Goal: Task Accomplishment & Management: Use online tool/utility

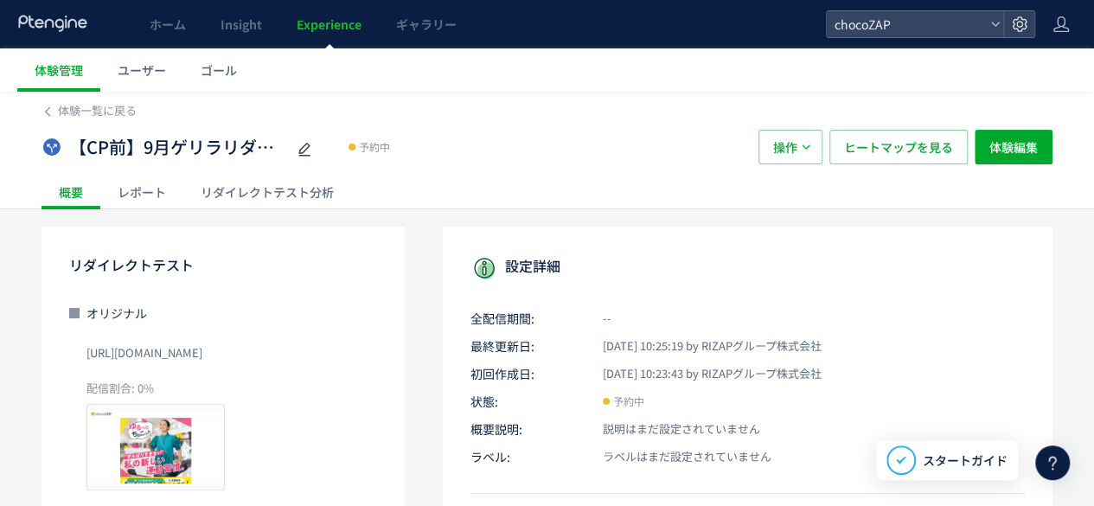
click at [252, 205] on div "リダイレクトテスト分析" at bounding box center [267, 192] width 168 height 35
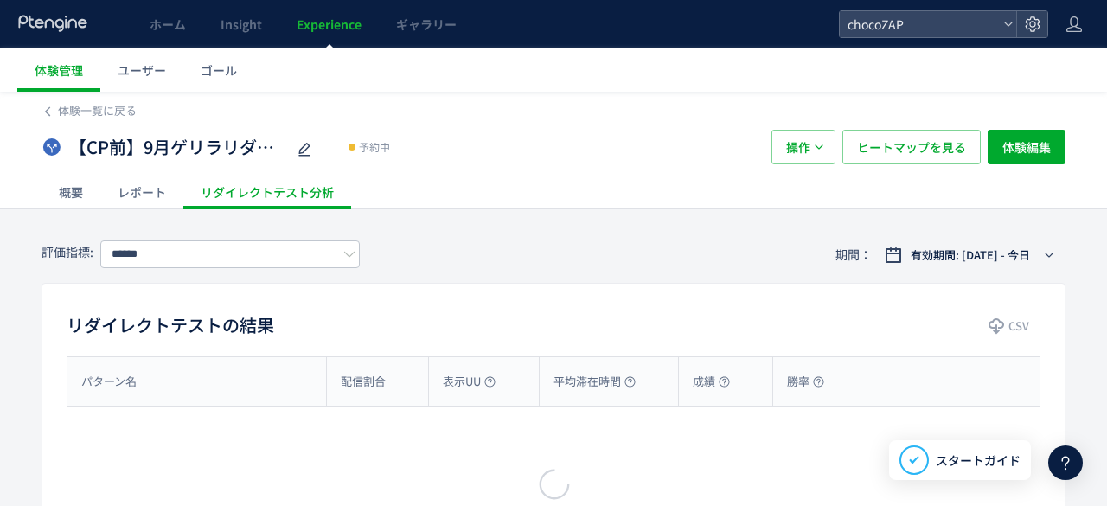
type input "**********"
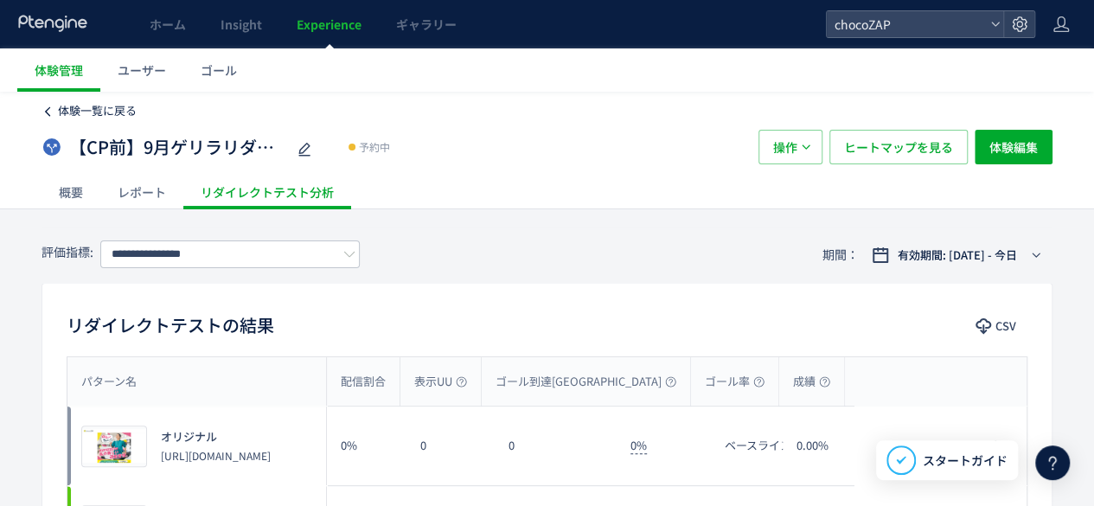
click at [76, 110] on span "体験一覧に戻る" at bounding box center [97, 110] width 79 height 16
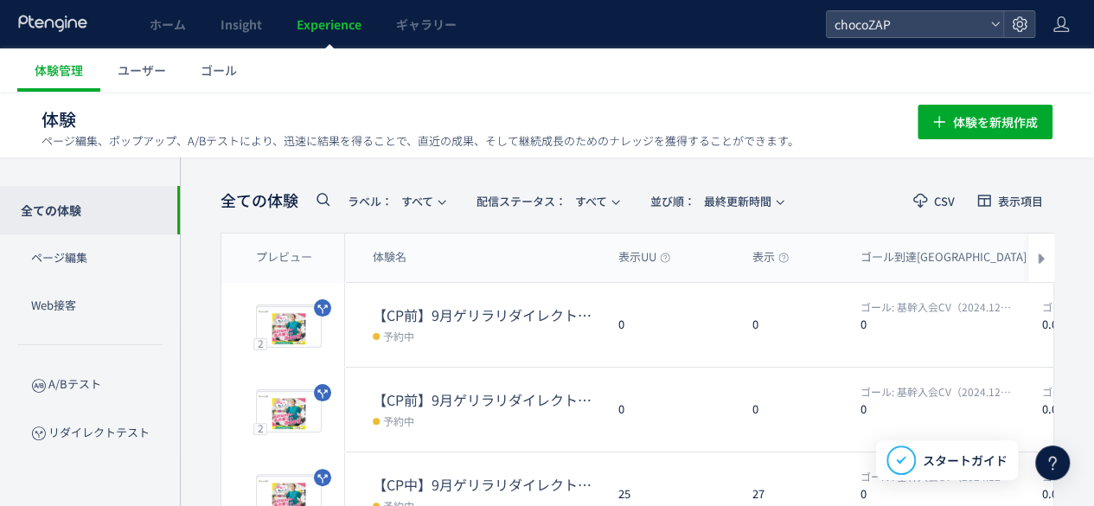
click at [425, 206] on span "ラベル： すべて" at bounding box center [391, 201] width 86 height 29
click at [527, 205] on span "配信ステータス​：" at bounding box center [521, 201] width 90 height 16
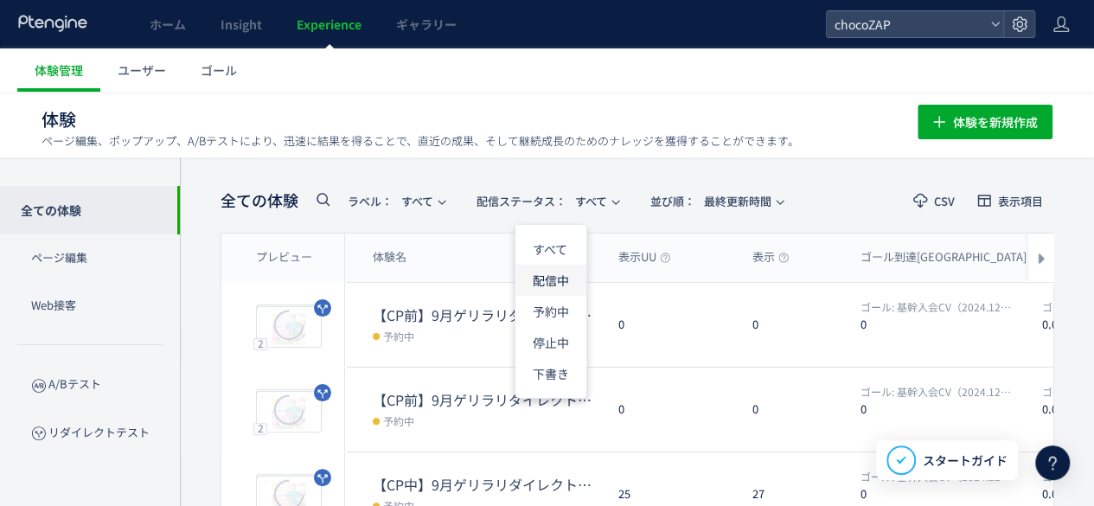
click at [556, 275] on li "配信中" at bounding box center [550, 280] width 71 height 31
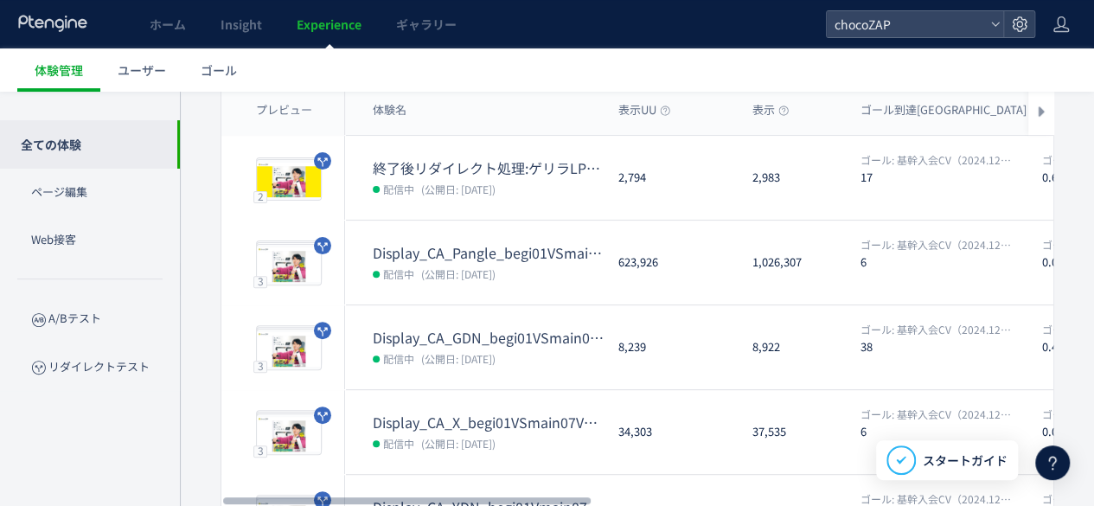
scroll to position [173, 0]
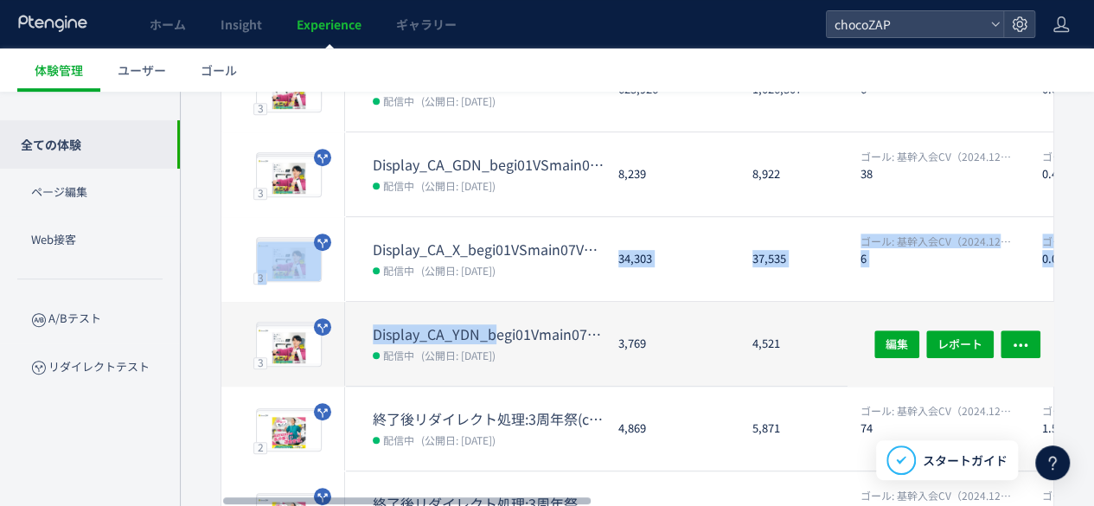
drag, startPoint x: 496, startPoint y: 317, endPoint x: 492, endPoint y: 309, distance: 9.7
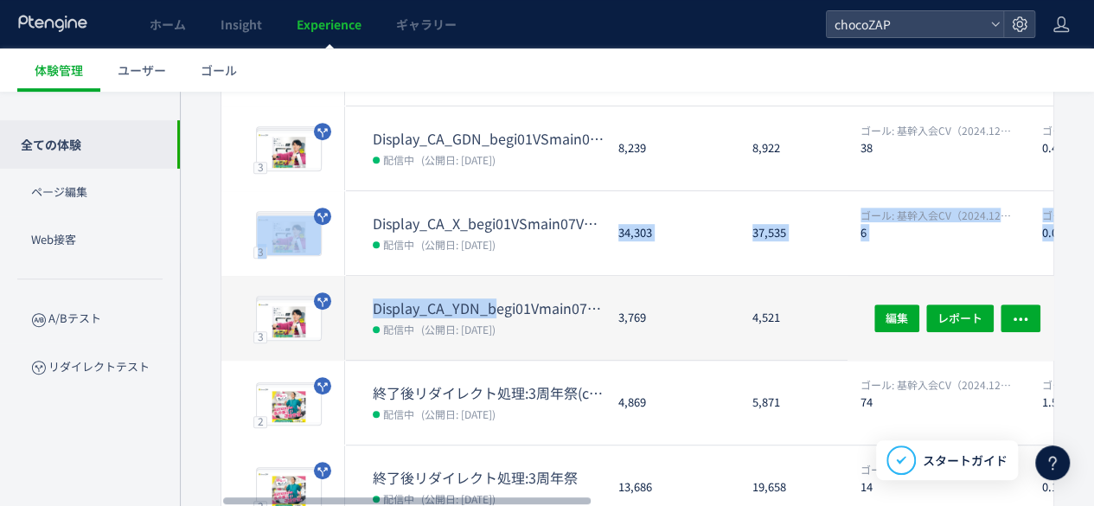
click at [493, 310] on dt "Display_CA_YDN_begi01Vmain07VSmain07a" at bounding box center [489, 308] width 232 height 20
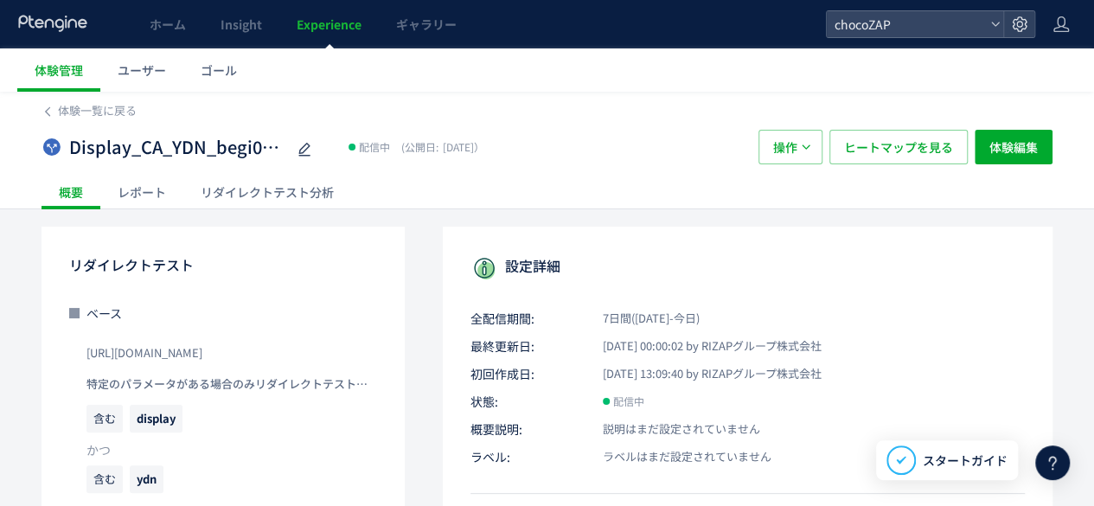
click at [247, 181] on div "リダイレクトテスト分析" at bounding box center [267, 192] width 168 height 35
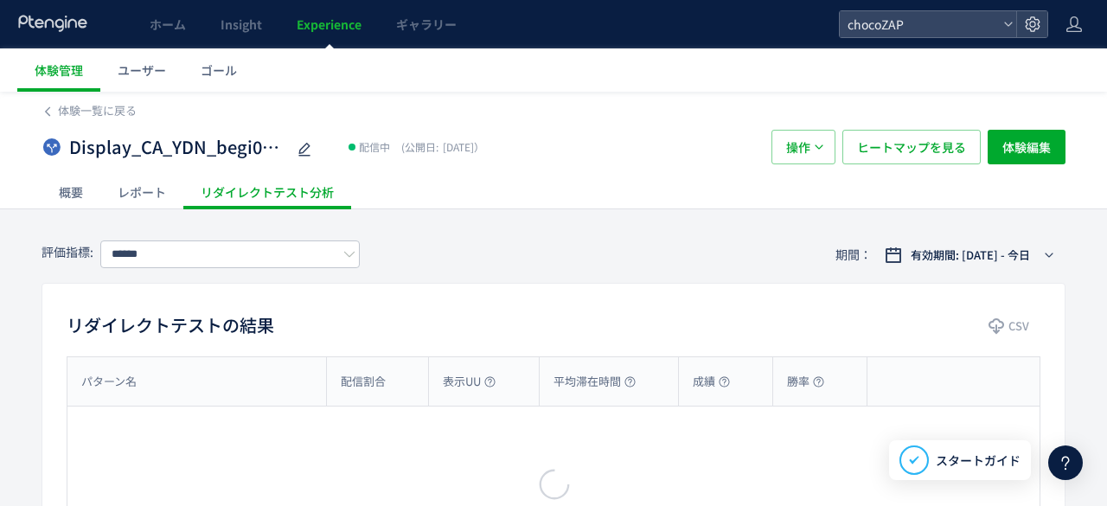
type input "**********"
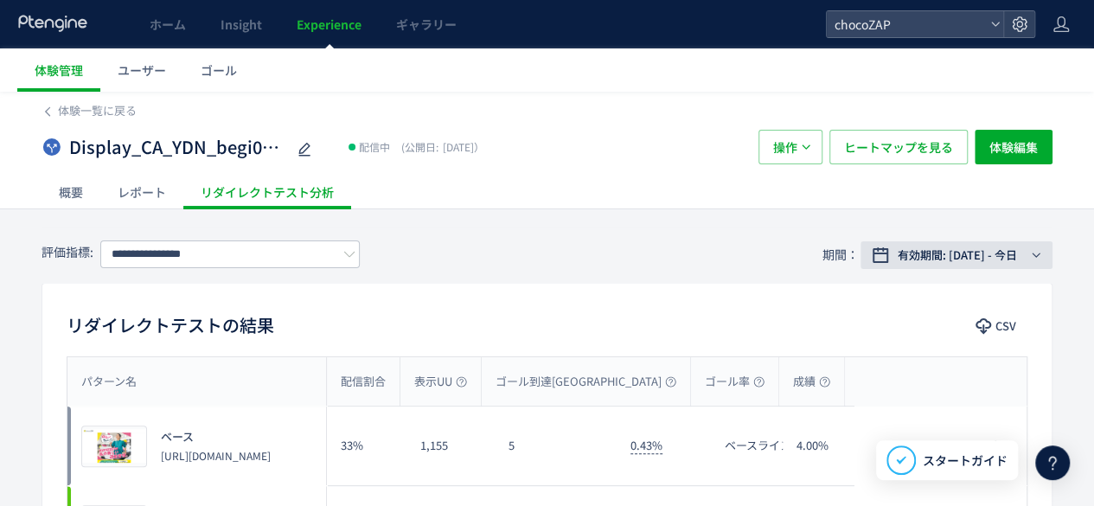
click at [1020, 267] on button "有効期間: [DATE] - 今日" at bounding box center [956, 255] width 192 height 28
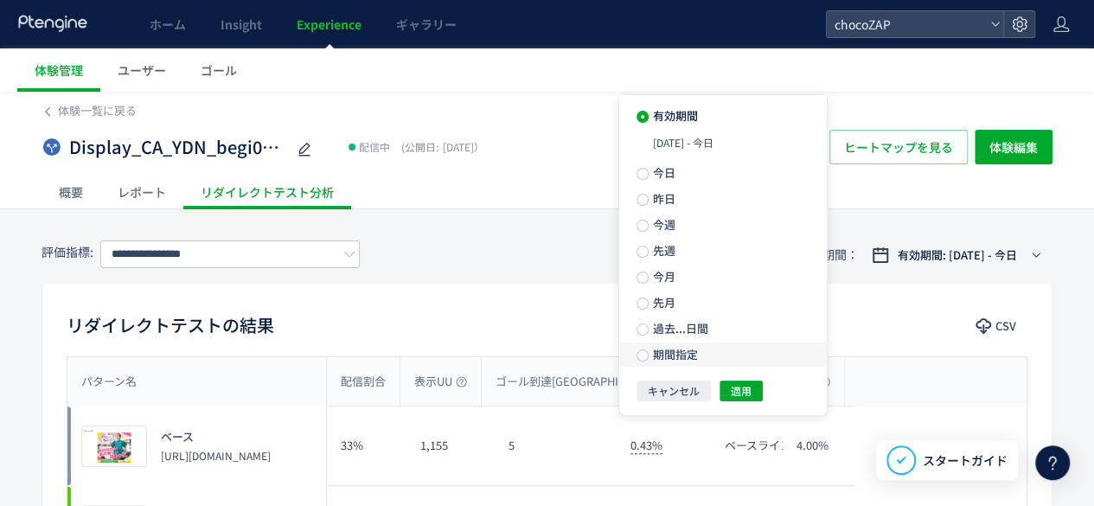
click at [735, 359] on label "期間指定" at bounding box center [723, 354] width 208 height 24
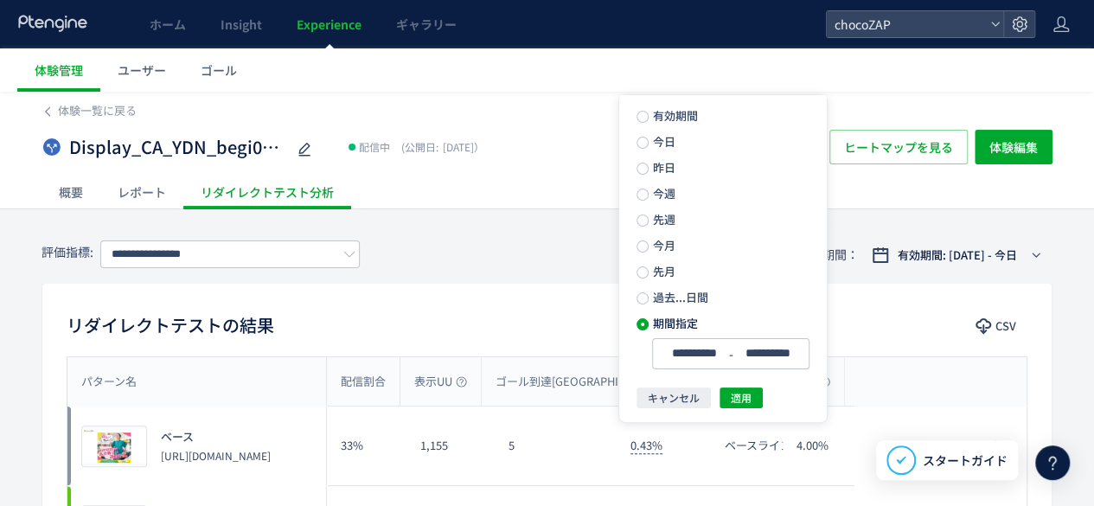
click at [757, 375] on ul "**********" at bounding box center [723, 239] width 208 height 289
drag, startPoint x: 749, startPoint y: 383, endPoint x: 748, endPoint y: 400, distance: 17.3
click at [748, 387] on div "**********" at bounding box center [723, 251] width 208 height 313
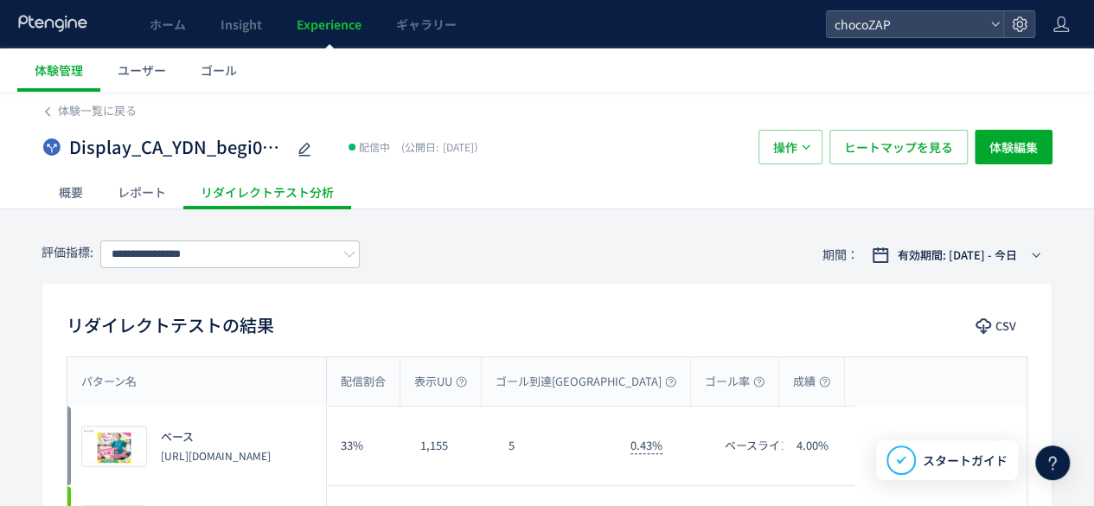
click at [779, 400] on div "成績" at bounding box center [811, 381] width 65 height 48
click at [1022, 248] on div "有効期間: [DATE] - 今日" at bounding box center [959, 254] width 135 height 17
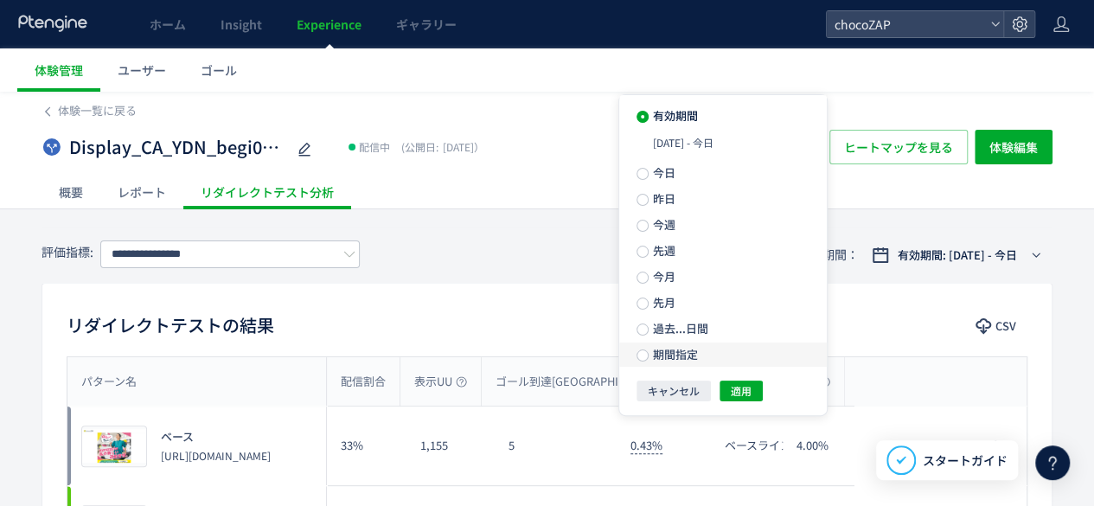
click at [687, 359] on span "期間指定" at bounding box center [673, 354] width 48 height 16
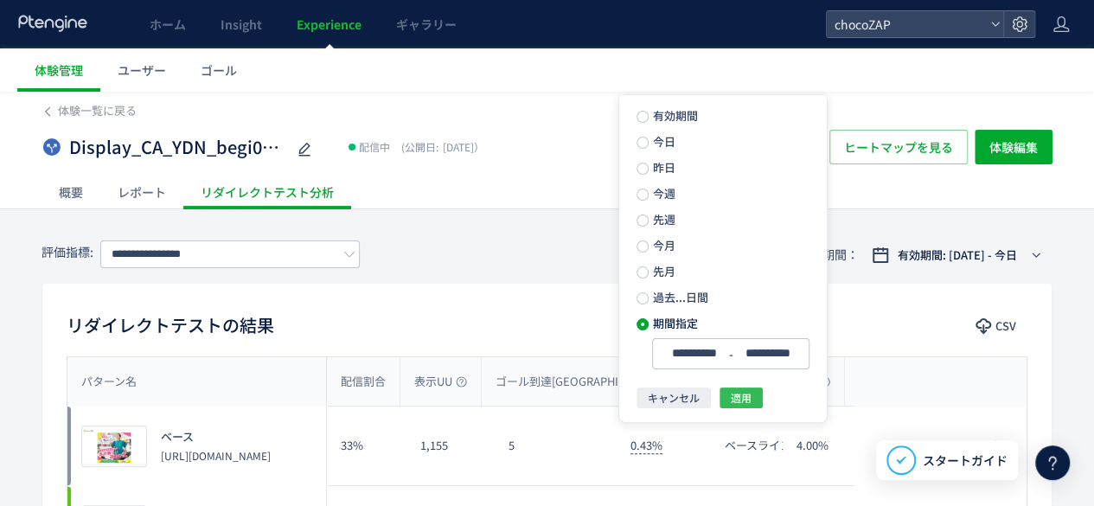
click at [744, 397] on span "適用" at bounding box center [741, 397] width 21 height 21
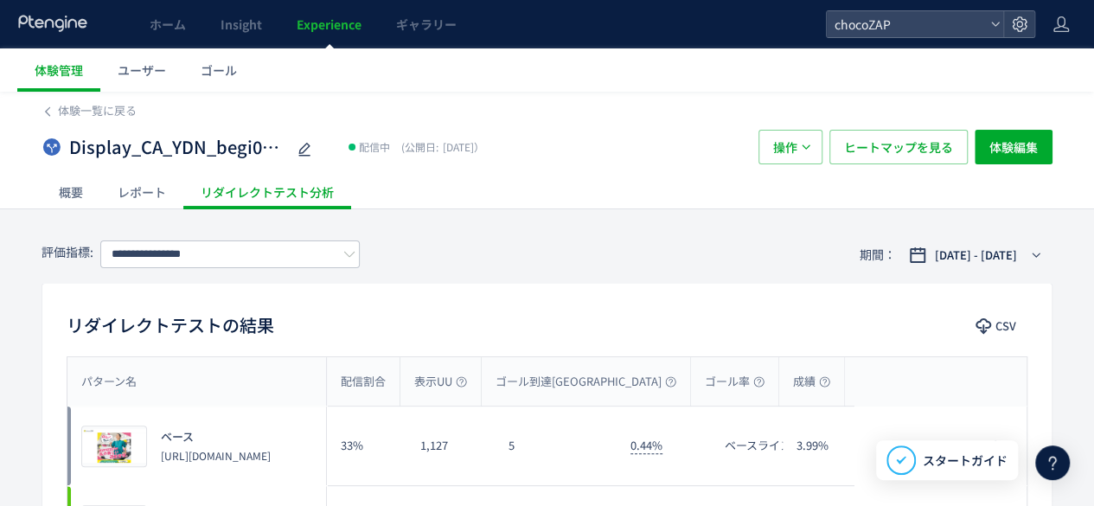
click at [993, 319] on button "CSV" at bounding box center [997, 326] width 61 height 28
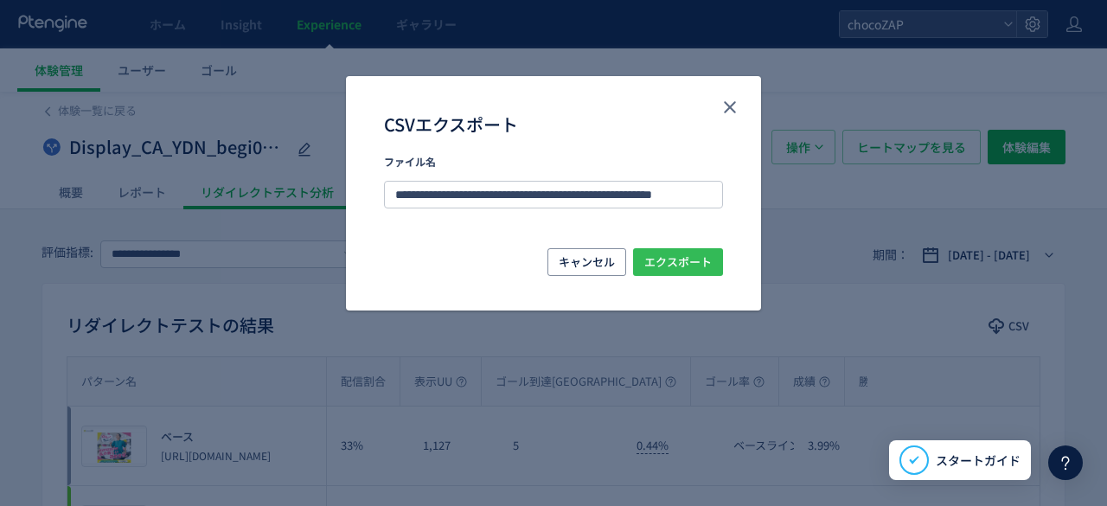
click at [660, 272] on span "エクスポート" at bounding box center [677, 262] width 67 height 28
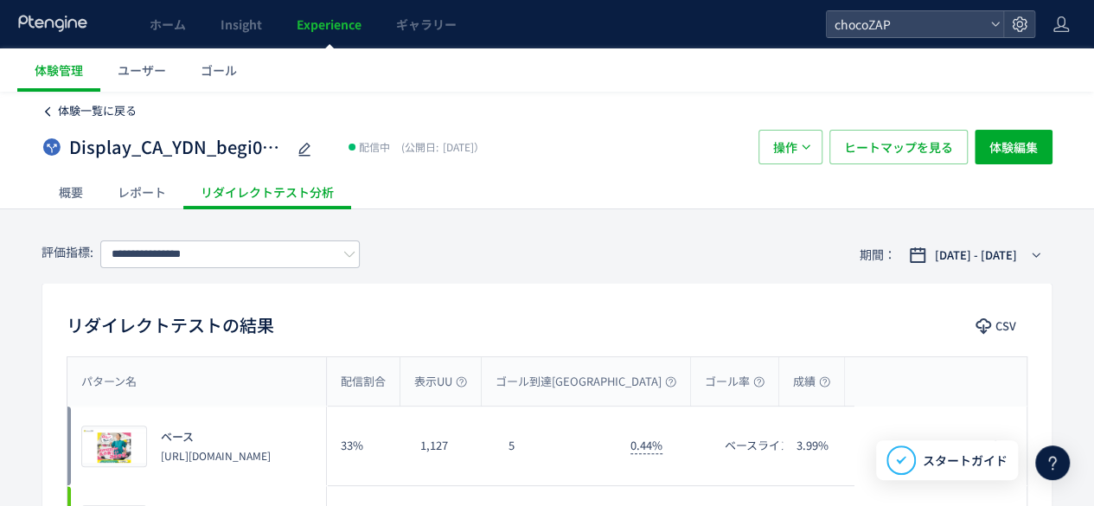
click at [56, 105] on link "体験一覧に戻る" at bounding box center [89, 111] width 95 height 16
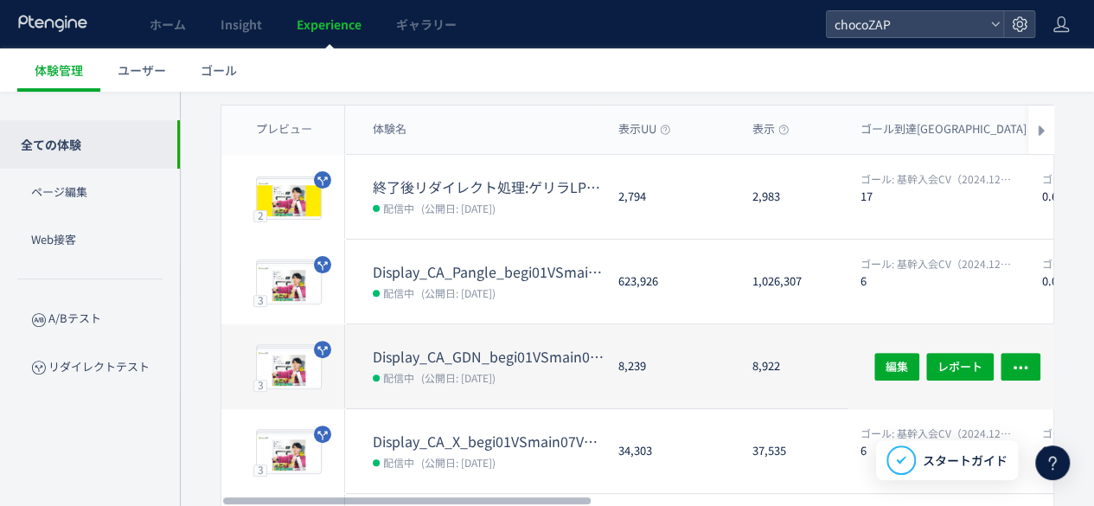
scroll to position [173, 0]
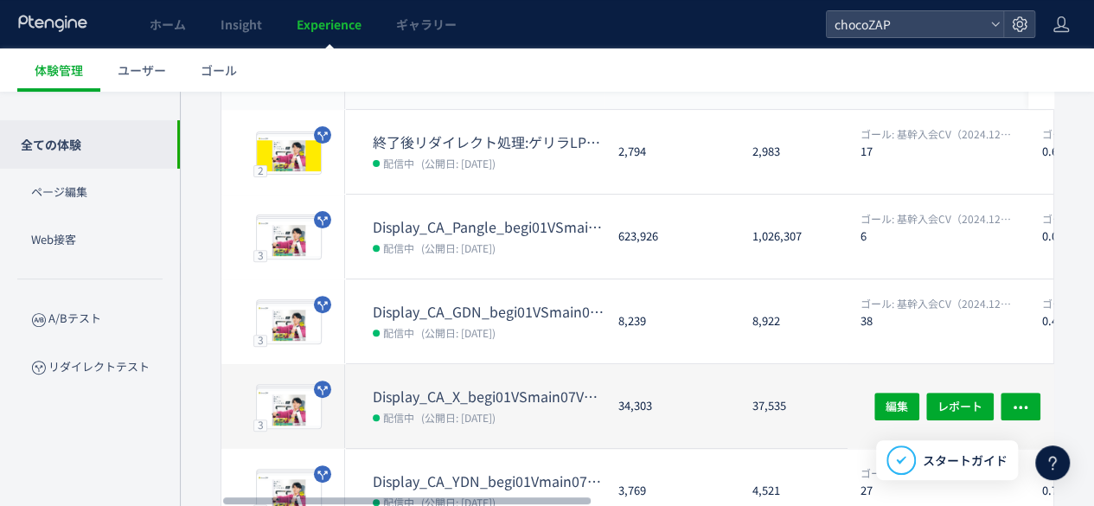
click at [515, 400] on dt "Display_CA_X_begi01VSmain07VSmain07a" at bounding box center [489, 397] width 232 height 20
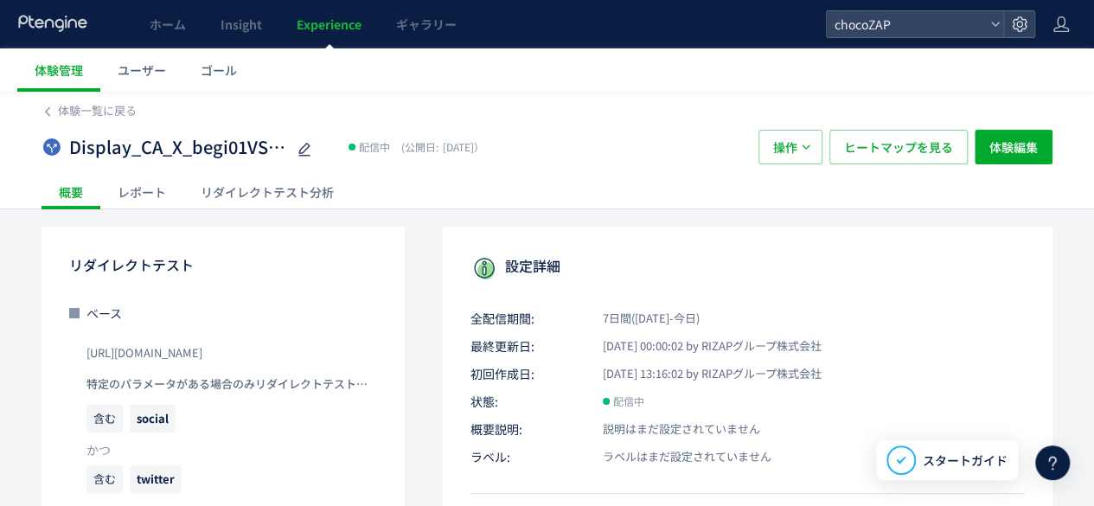
drag, startPoint x: 214, startPoint y: 165, endPoint x: 253, endPoint y: 182, distance: 42.2
click at [221, 167] on div "Display_CA_X_begi01VSmain07VSmain07a 配信中 (公開日: [DATE]） 操作 ヒートマップを見る 体験編集" at bounding box center [547, 146] width 1011 height 55
click at [265, 187] on div "リダイレクトテスト分析" at bounding box center [267, 192] width 168 height 35
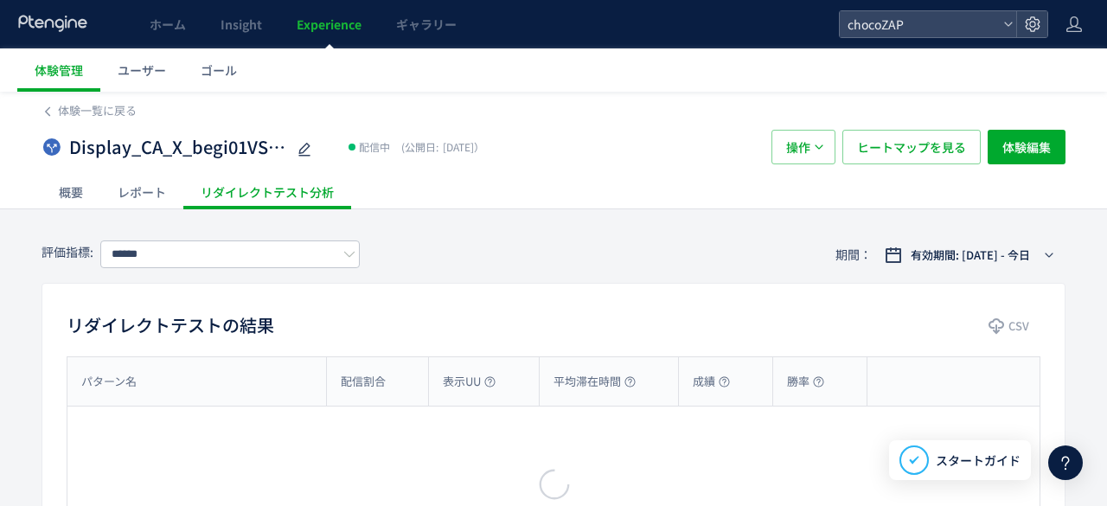
type input "**********"
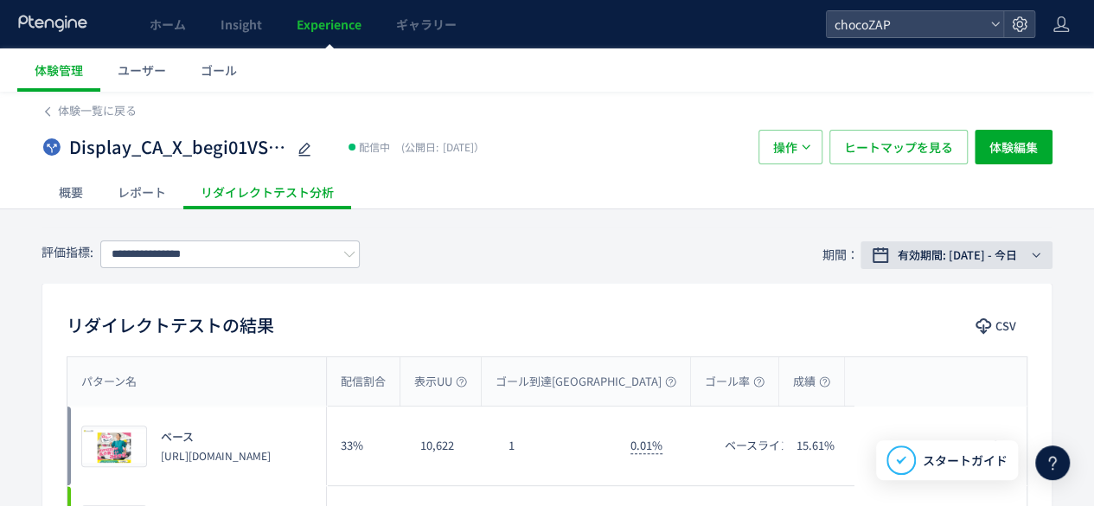
click at [1001, 259] on span "有効期間: [DATE] - 今日" at bounding box center [957, 254] width 119 height 17
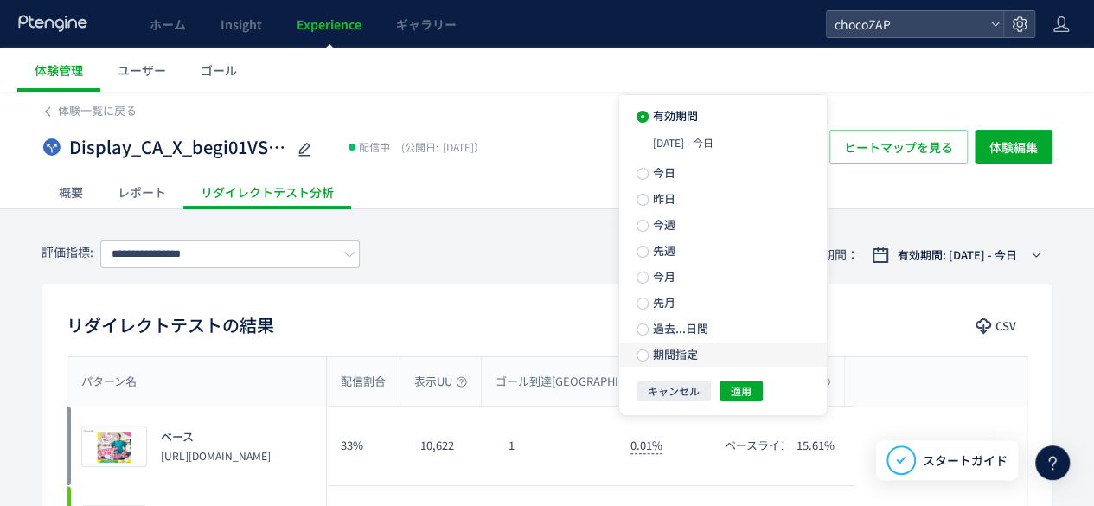
click at [687, 352] on span "期間指定" at bounding box center [673, 354] width 48 height 16
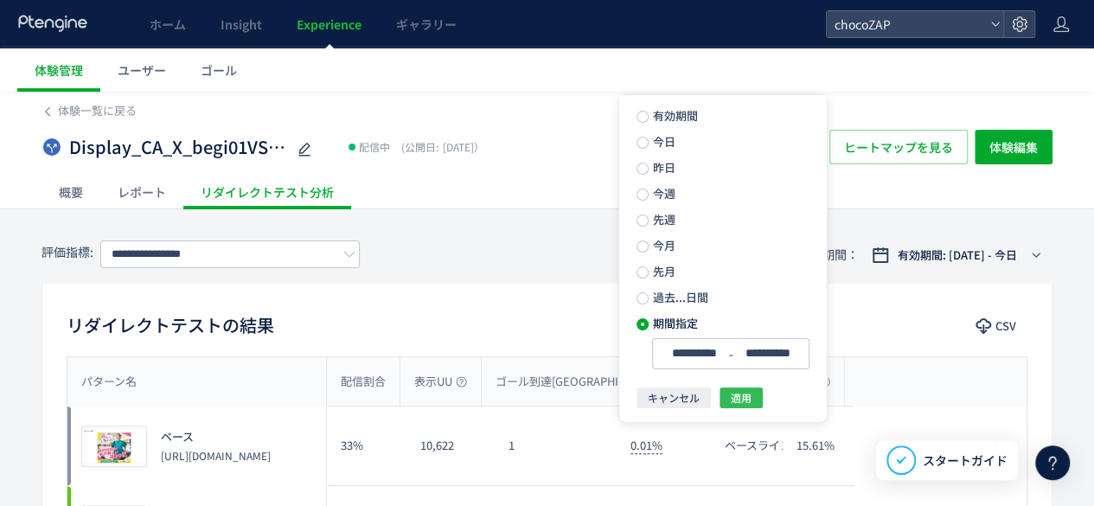
click at [747, 397] on span "適用" at bounding box center [741, 397] width 21 height 21
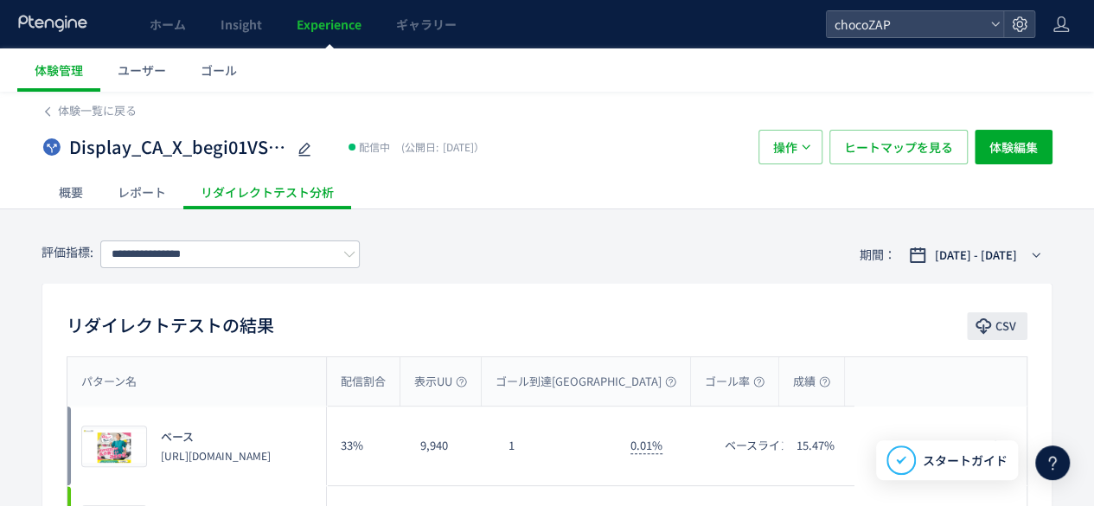
click at [989, 324] on icon "button" at bounding box center [983, 325] width 17 height 17
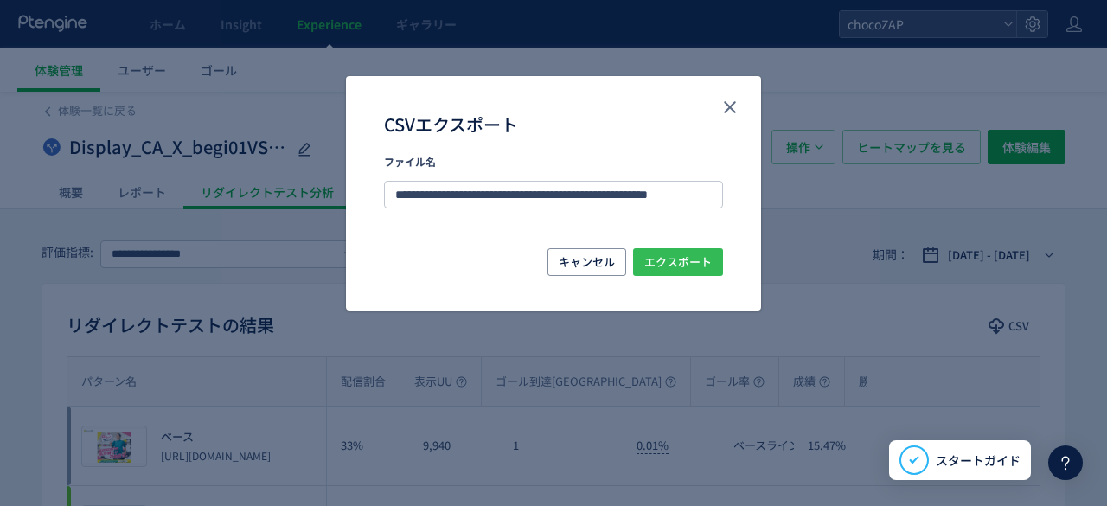
click at [719, 258] on button "エクスポート" at bounding box center [678, 262] width 90 height 28
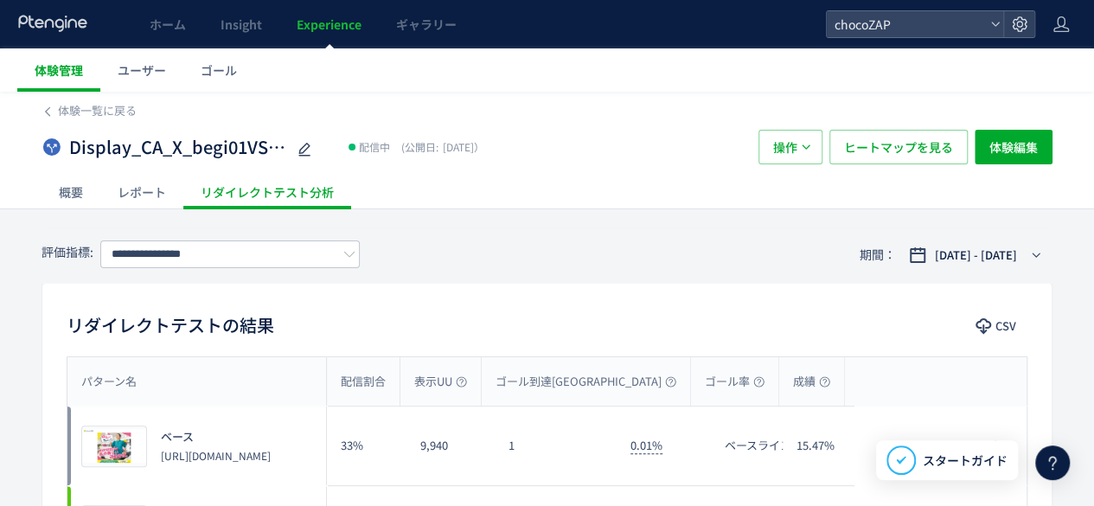
drag, startPoint x: 29, startPoint y: 74, endPoint x: 38, endPoint y: 82, distance: 12.2
click at [38, 82] on link "体験管理" at bounding box center [58, 69] width 83 height 43
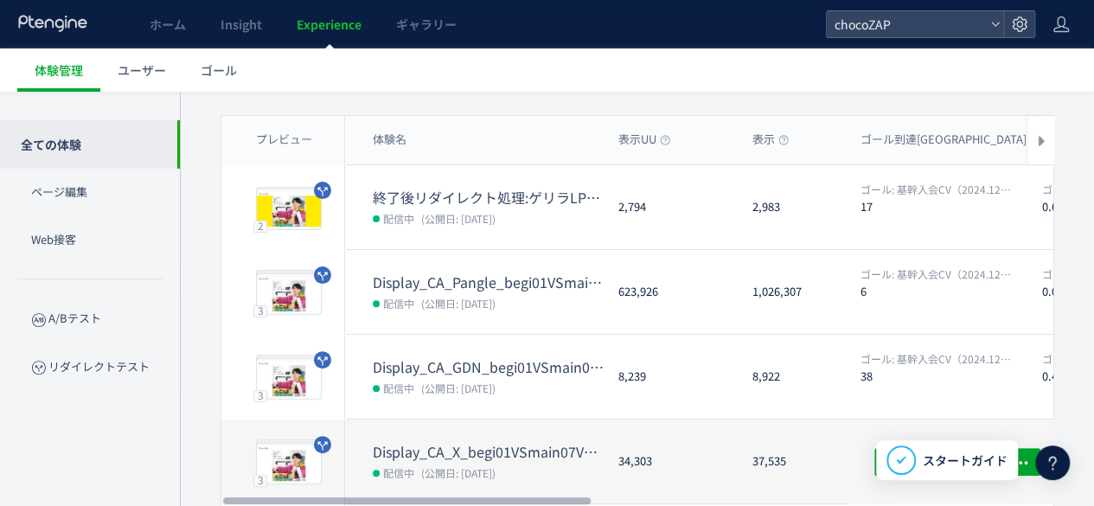
scroll to position [173, 0]
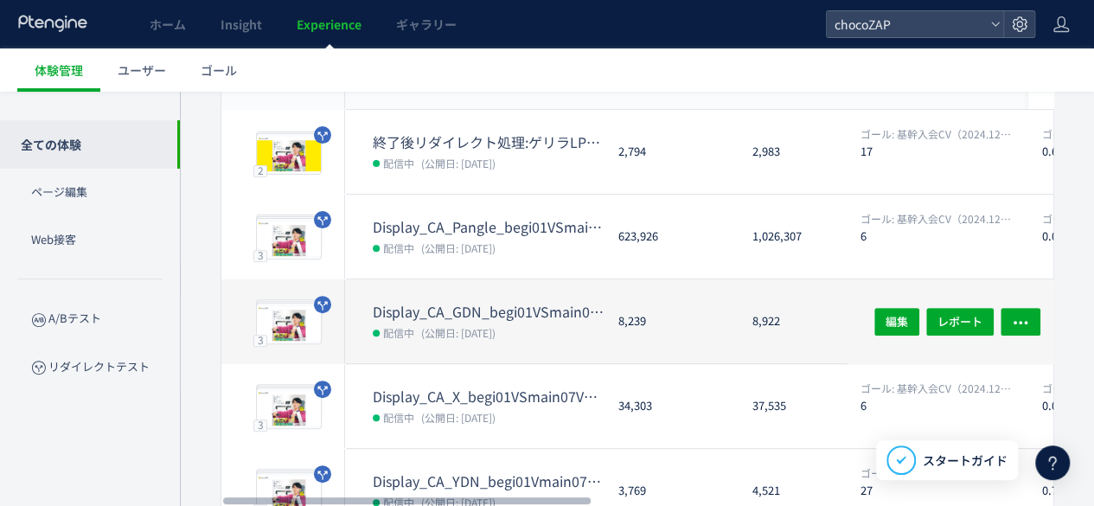
click at [496, 331] on span "(公開日: [DATE])" at bounding box center [458, 332] width 74 height 15
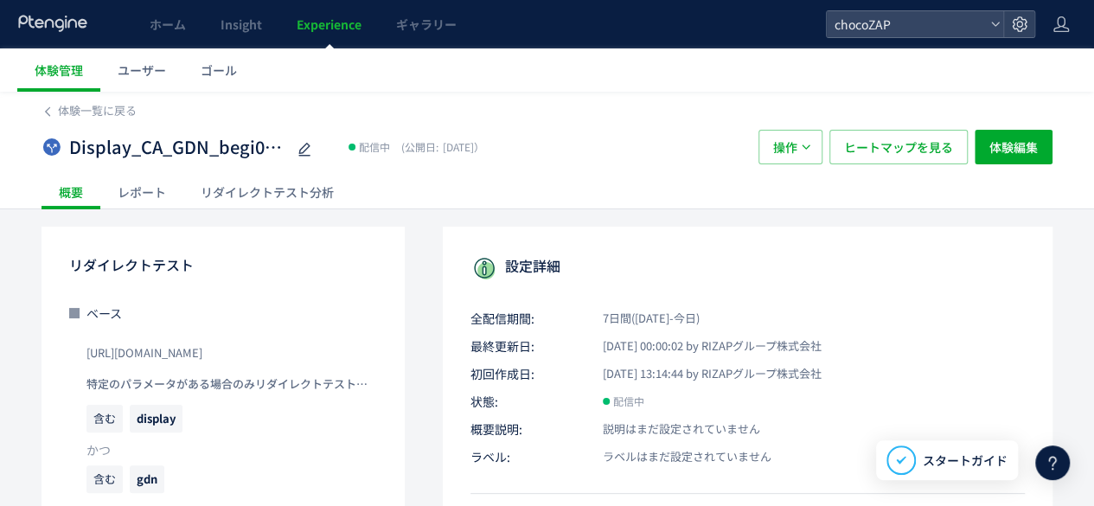
click at [222, 184] on div "リダイレクトテスト分析" at bounding box center [267, 192] width 168 height 35
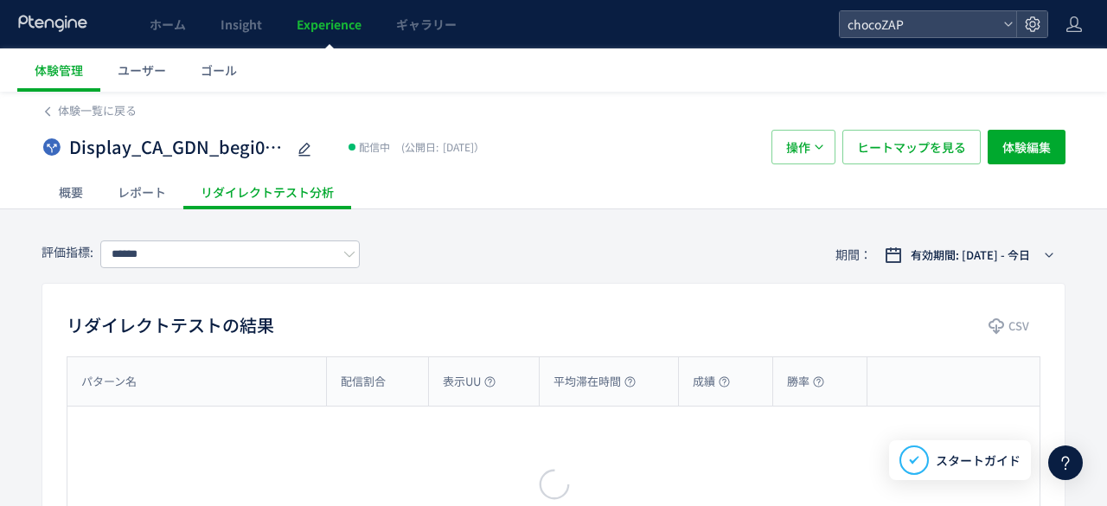
type input "**********"
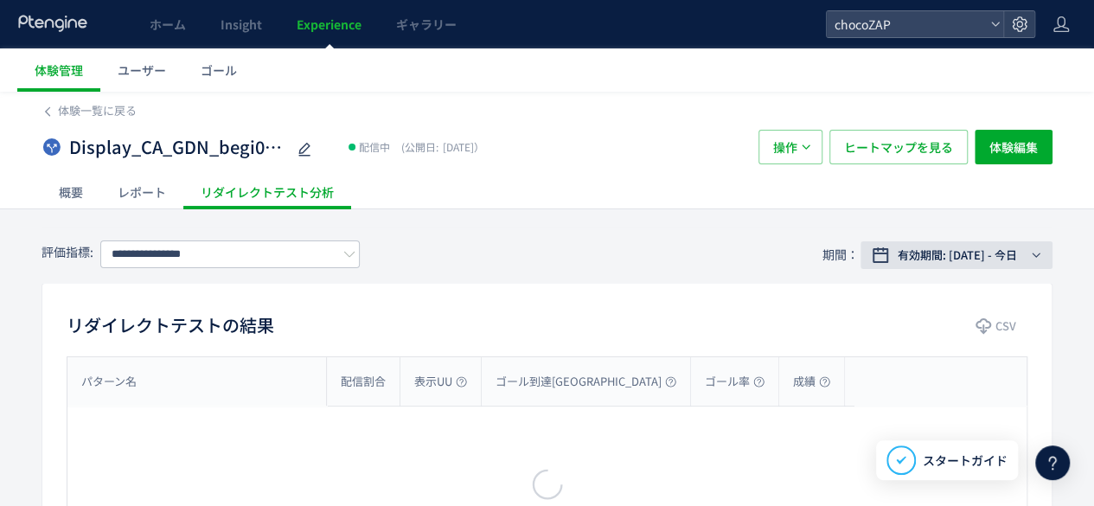
click at [973, 243] on button "有効期間: [DATE] - 今日" at bounding box center [956, 255] width 192 height 28
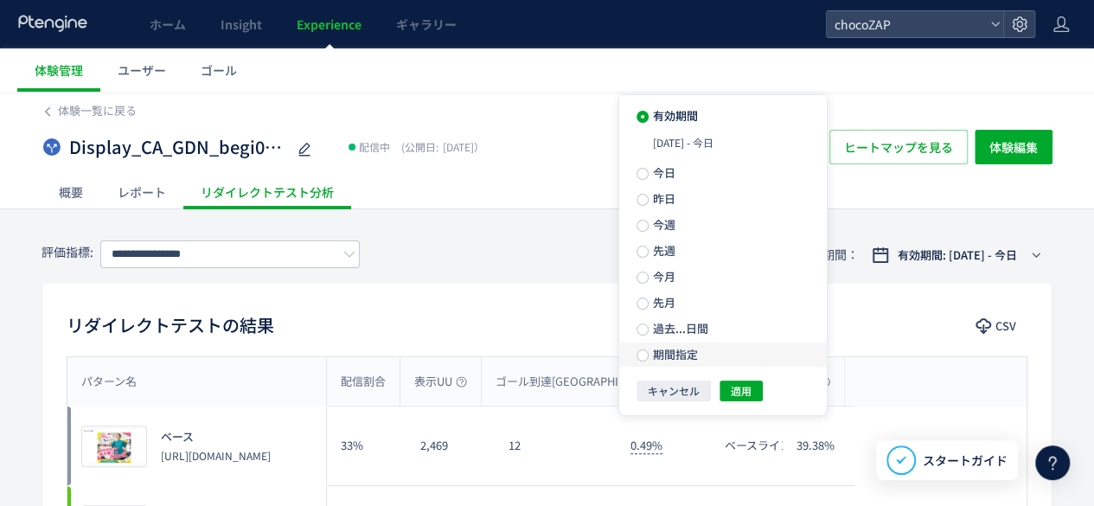
click at [719, 351] on label "期間指定" at bounding box center [723, 354] width 208 height 24
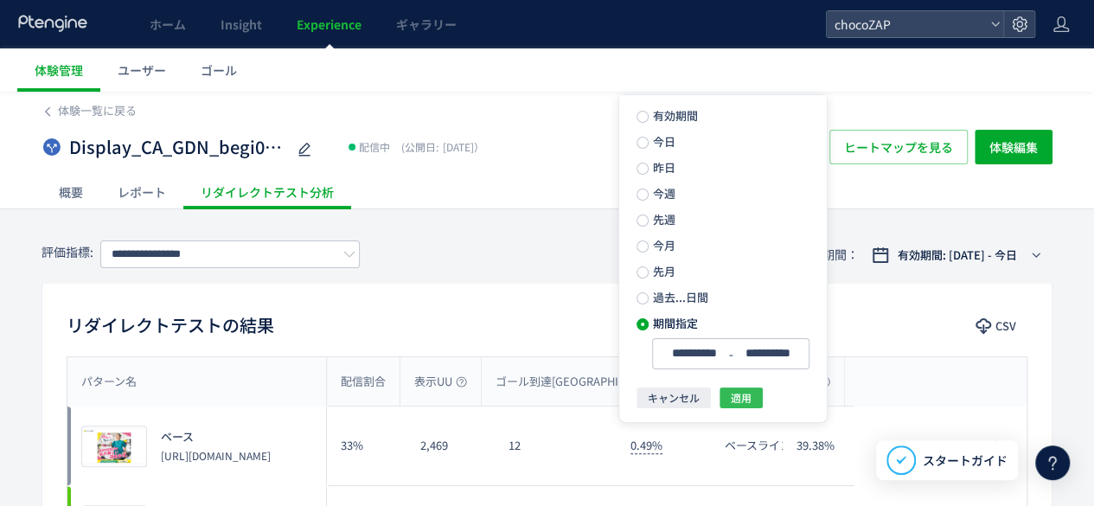
click at [751, 392] on button "適用" at bounding box center [740, 397] width 43 height 21
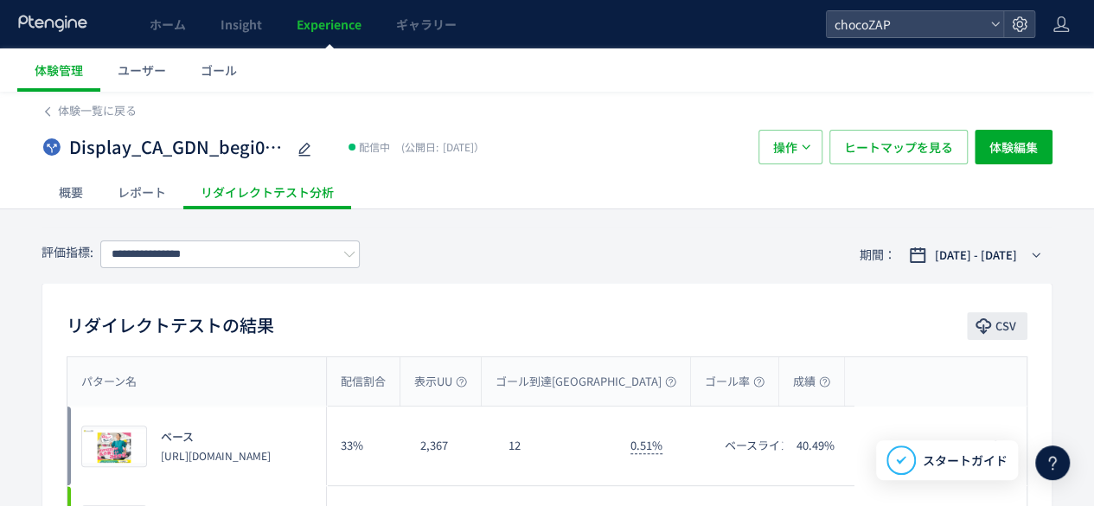
click at [994, 327] on button "CSV" at bounding box center [997, 326] width 61 height 28
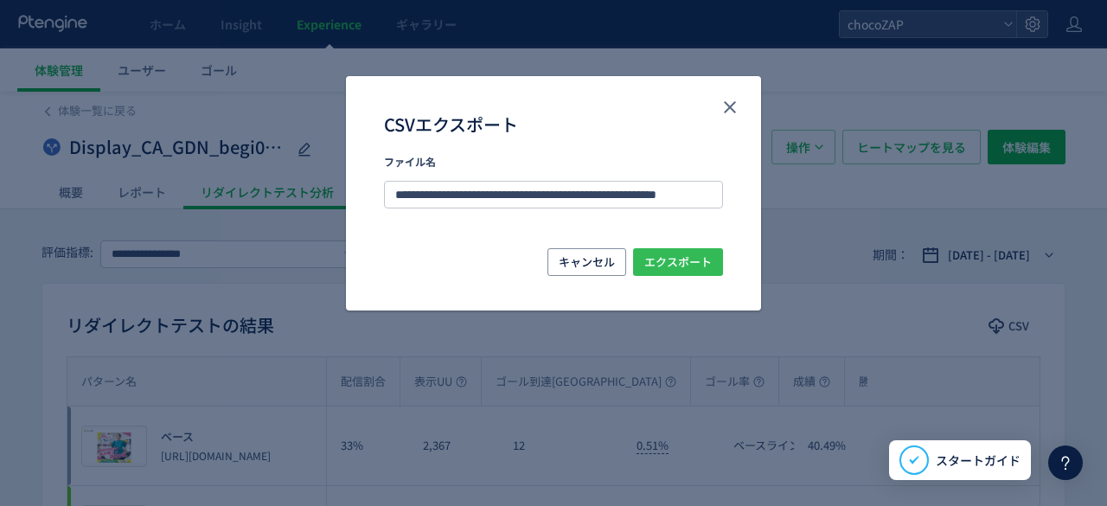
click at [681, 269] on span "エクスポート" at bounding box center [677, 262] width 67 height 28
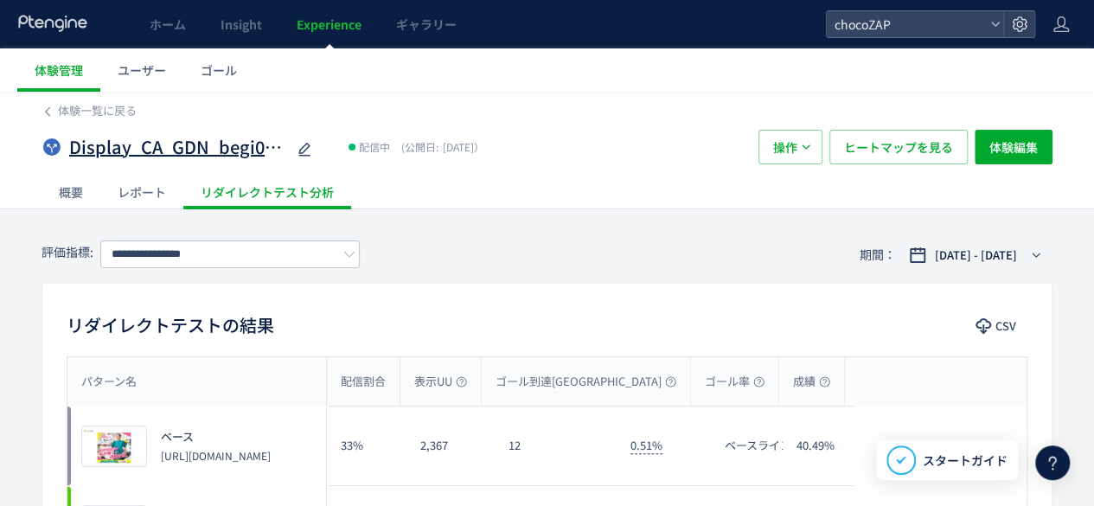
click at [118, 132] on div "Display_CA_GDN_begi01VSmain07VSmain07a" at bounding box center [192, 147] width 246 height 35
click at [113, 115] on span "体験一覧に戻る" at bounding box center [97, 110] width 79 height 16
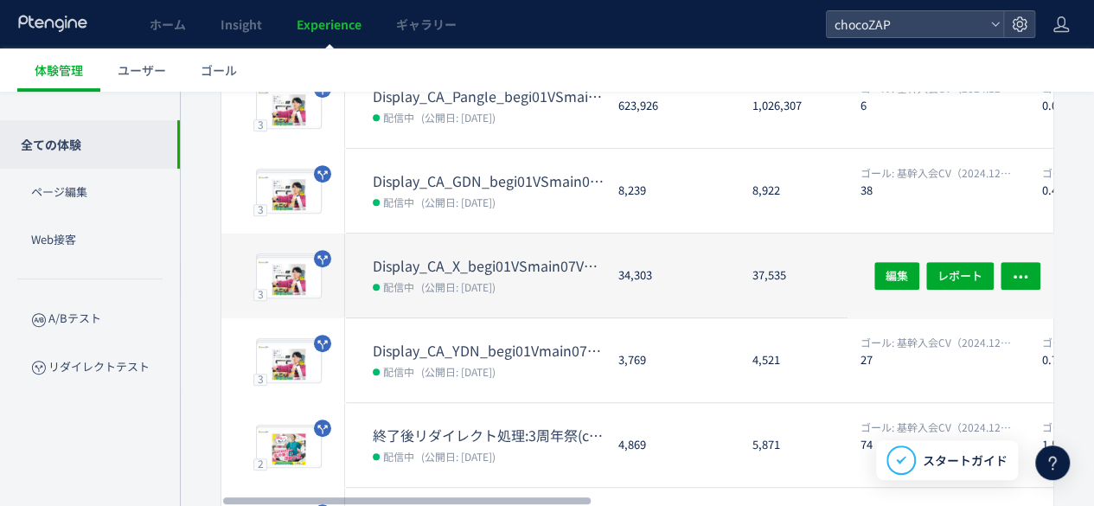
scroll to position [346, 0]
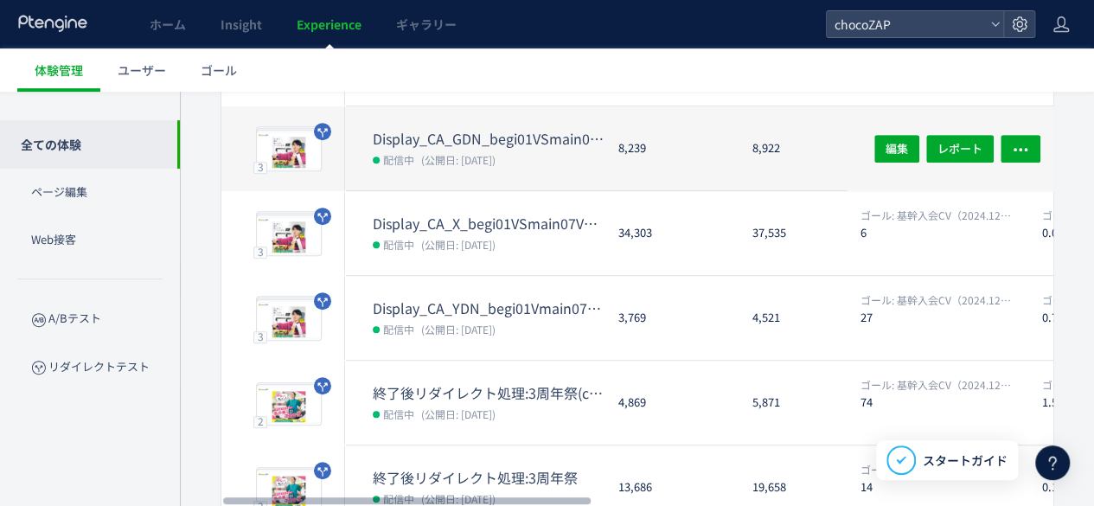
click at [537, 124] on div "Display_CA_GDN_begi01VSmain07VSmain07a 配信中 (公開日: [DATE])" at bounding box center [474, 148] width 259 height 84
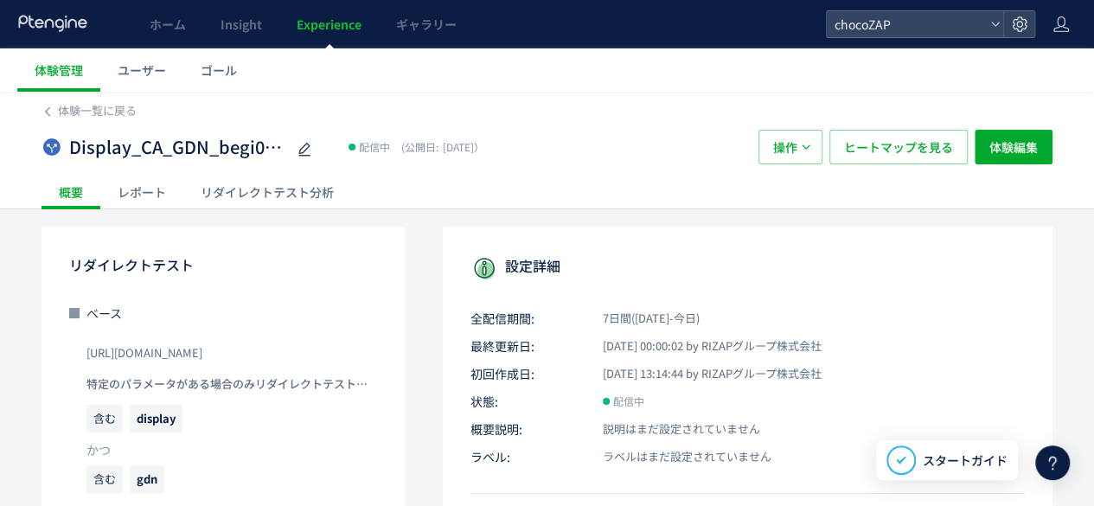
click at [67, 98] on div "体験一覧に戻る" at bounding box center [547, 106] width 1011 height 28
click at [90, 105] on span "体験一覧に戻る" at bounding box center [97, 110] width 79 height 16
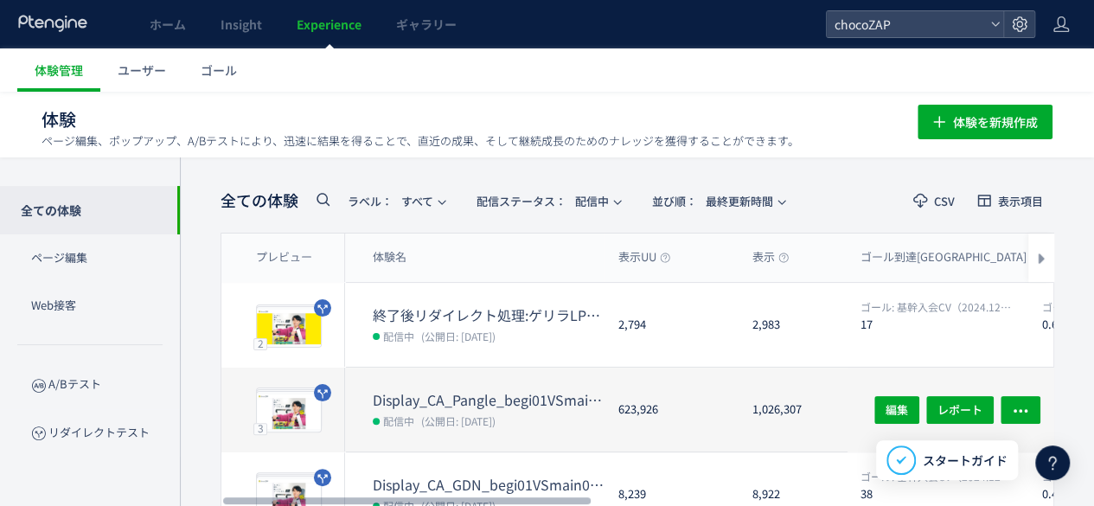
click at [526, 428] on dd "配信中 (公開日: [DATE])" at bounding box center [489, 420] width 232 height 22
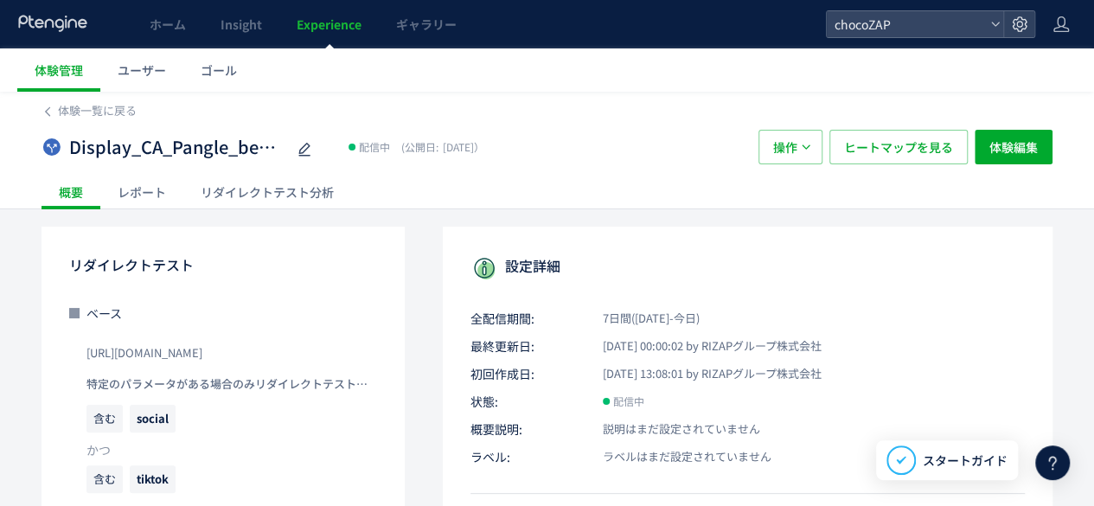
click at [275, 193] on div "リダイレクトテスト分析" at bounding box center [267, 192] width 168 height 35
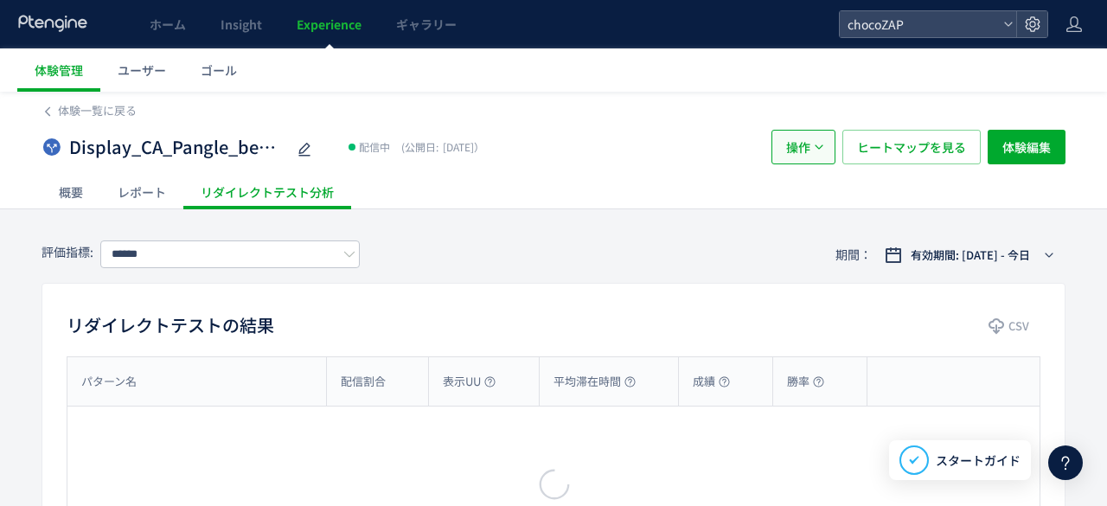
type input "**********"
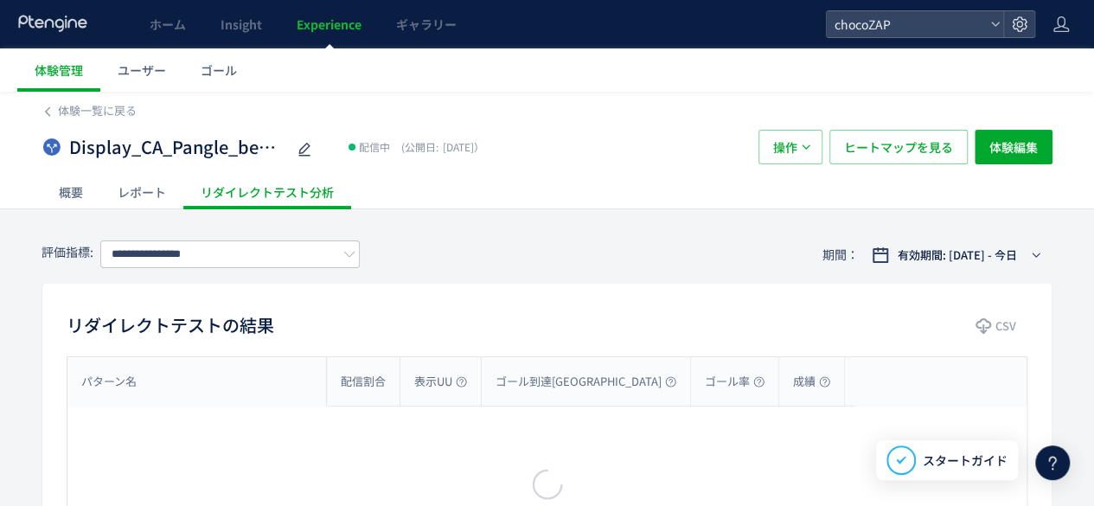
drag, startPoint x: 932, startPoint y: 226, endPoint x: 944, endPoint y: 238, distance: 17.1
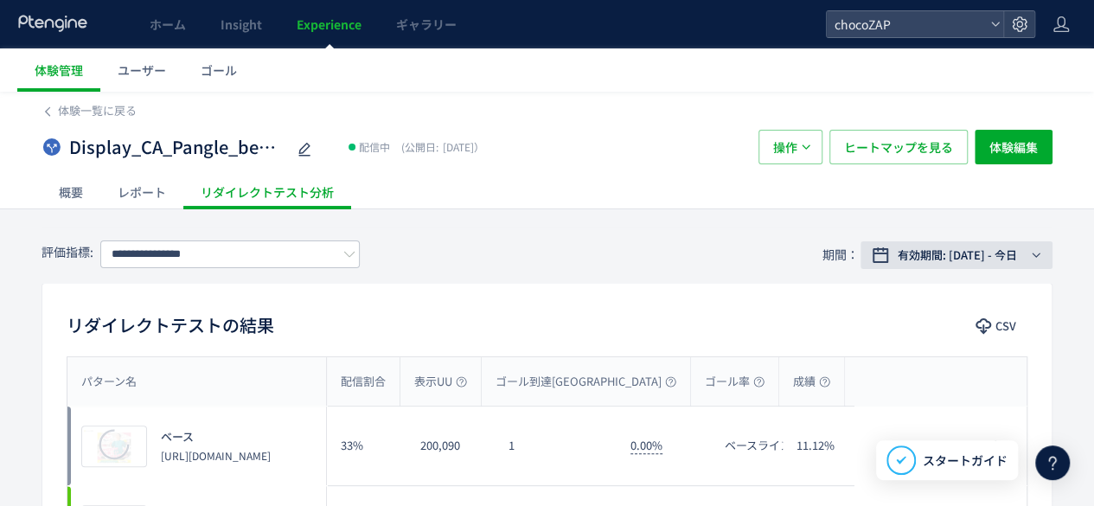
click at [946, 241] on button "有効期間: [DATE] - 今日" at bounding box center [956, 255] width 192 height 28
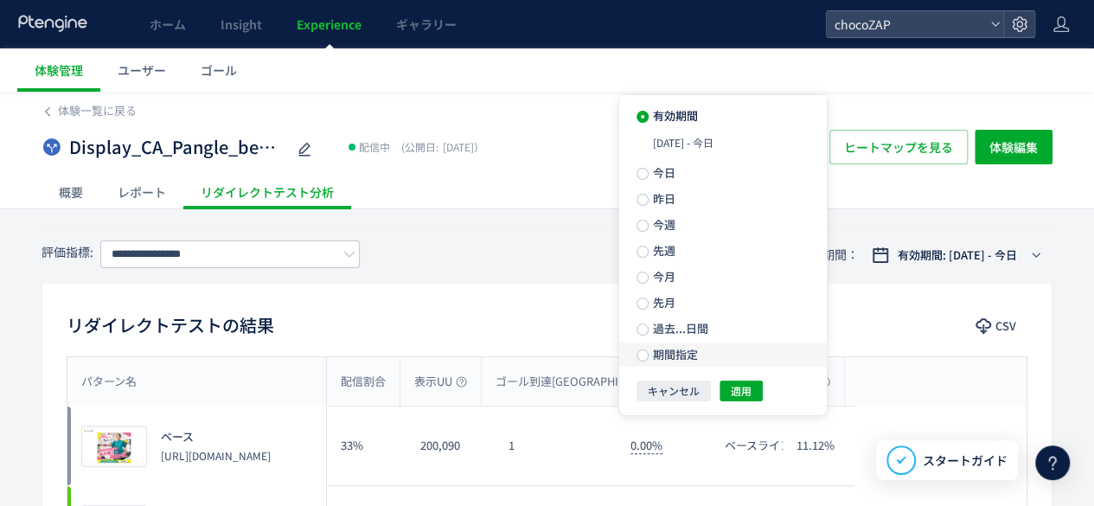
click at [706, 359] on label "期間指定" at bounding box center [723, 354] width 208 height 24
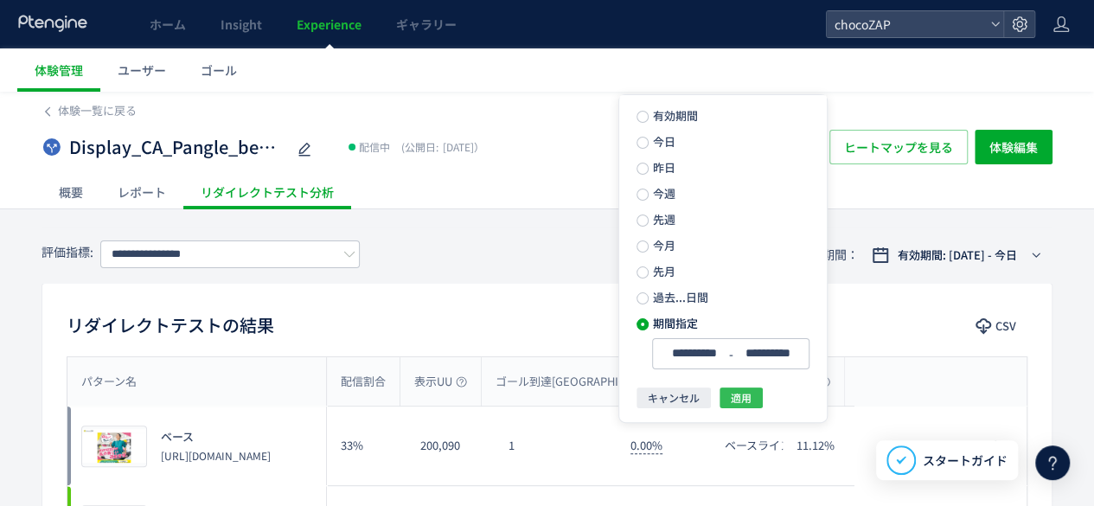
click at [749, 395] on span "適用" at bounding box center [741, 397] width 21 height 21
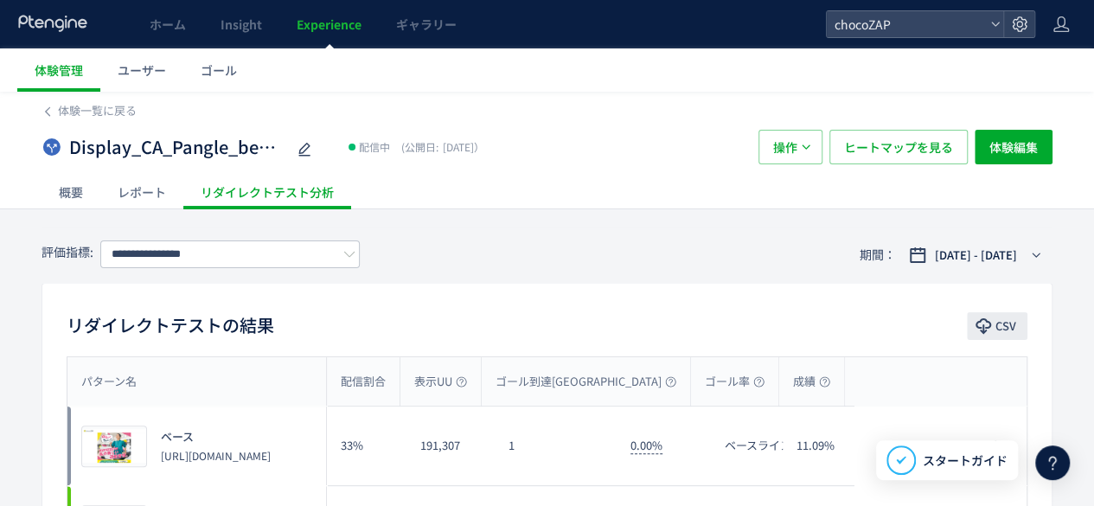
click at [987, 331] on icon "button" at bounding box center [983, 325] width 17 height 17
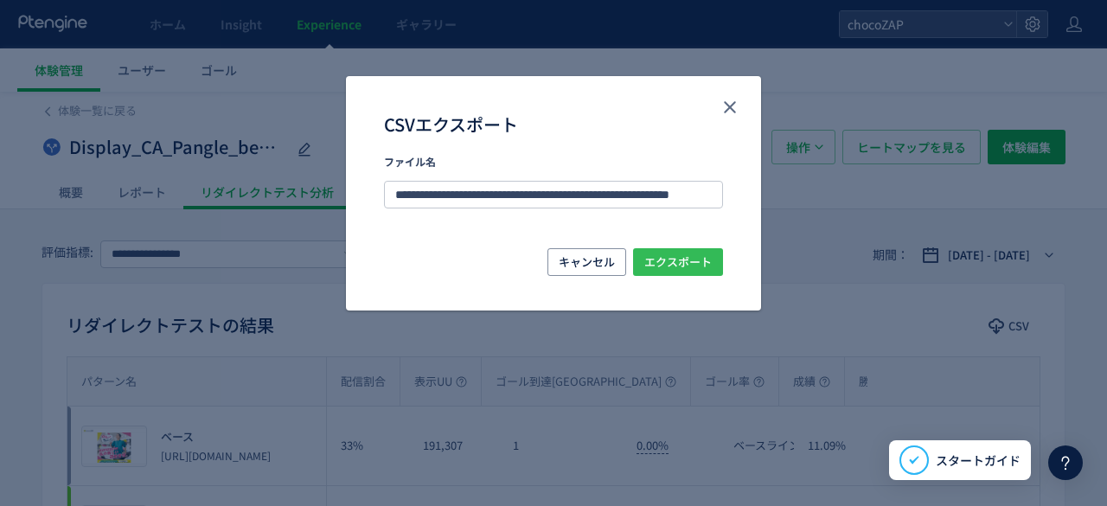
click at [688, 270] on span "エクスポート" at bounding box center [677, 262] width 67 height 28
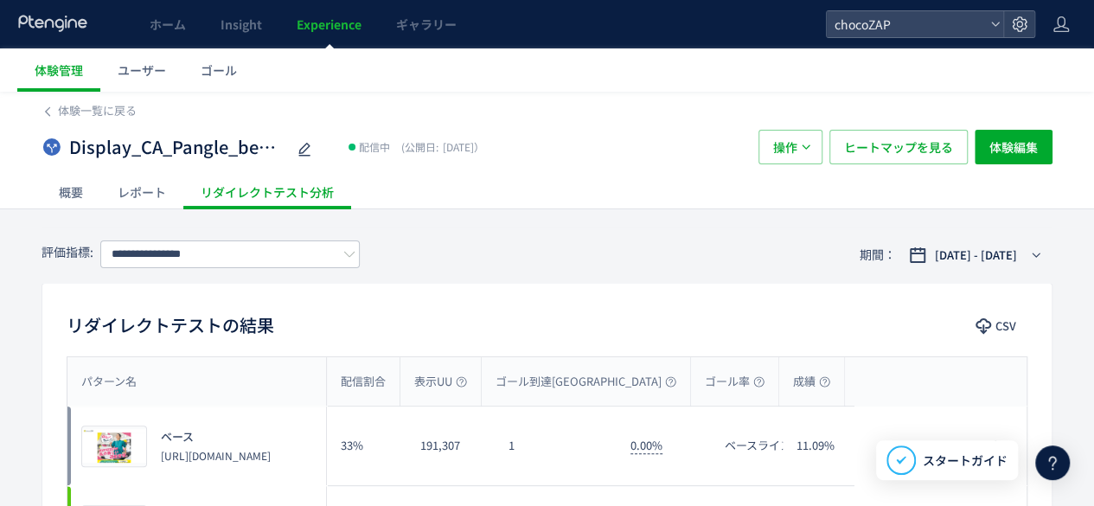
click at [90, 99] on div "体験一覧に戻る" at bounding box center [547, 106] width 1011 height 28
click at [85, 105] on span "体験一覧に戻る" at bounding box center [97, 110] width 79 height 16
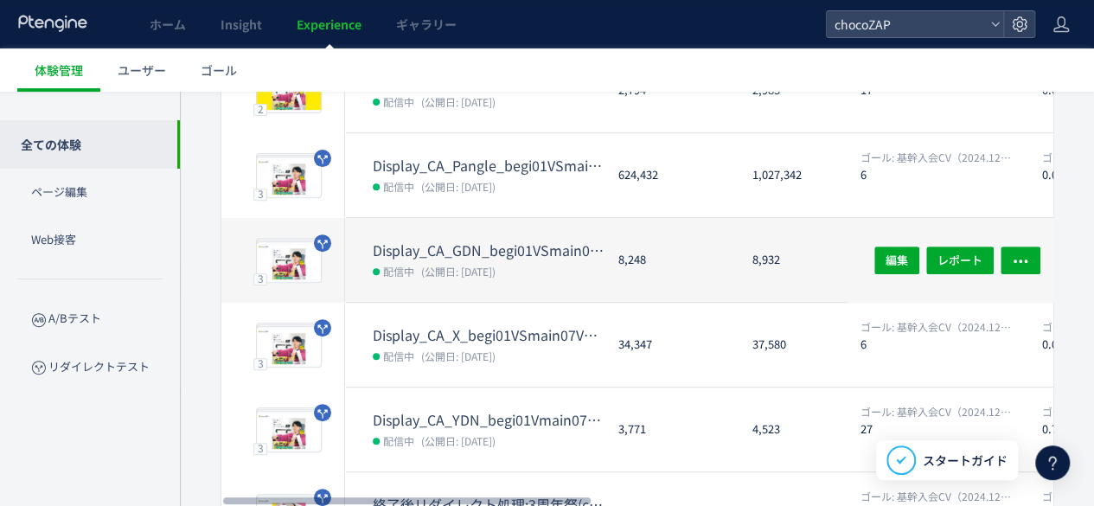
scroll to position [259, 0]
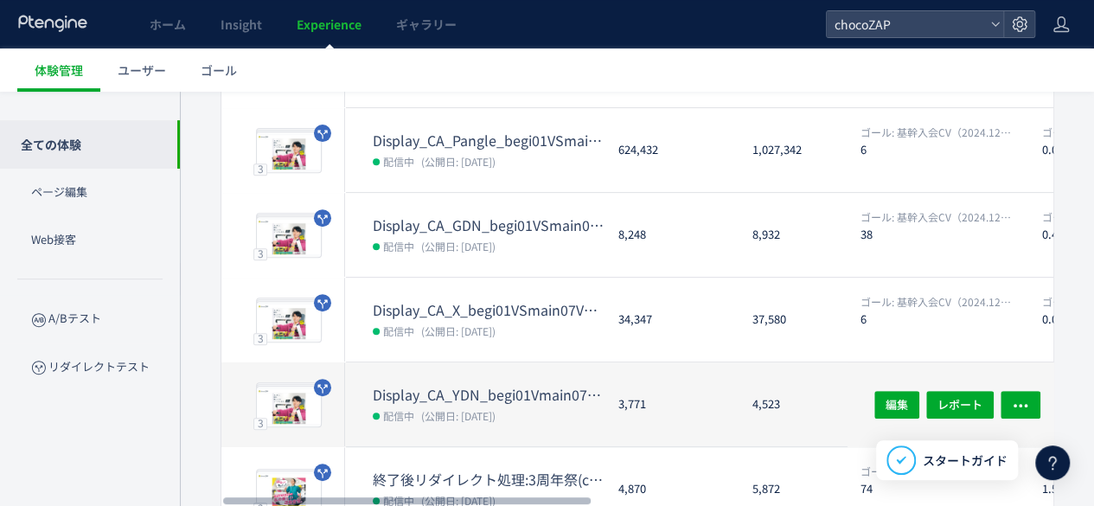
click at [526, 393] on dt "Display_CA_YDN_begi01Vmain07VSmain07a" at bounding box center [489, 395] width 232 height 20
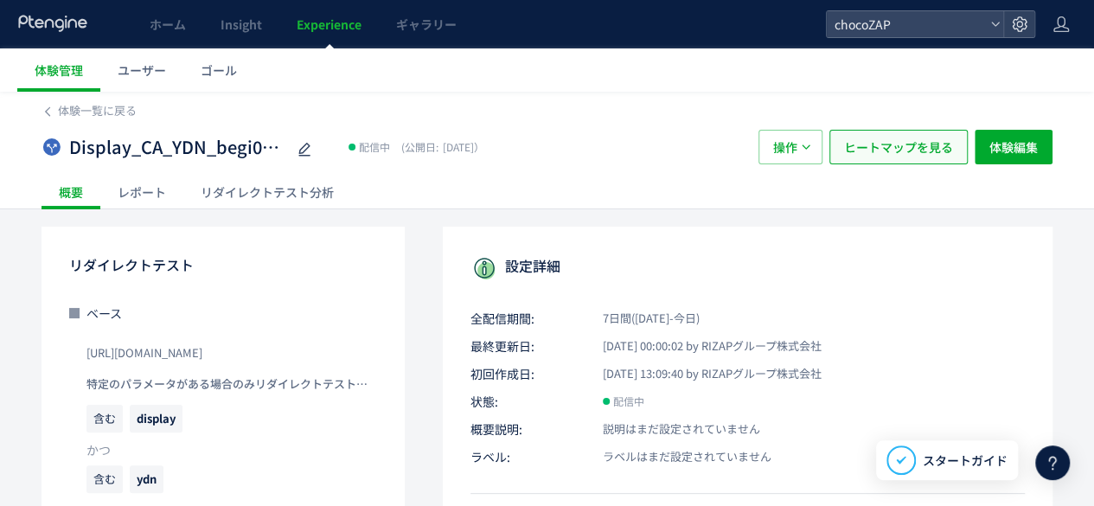
click at [901, 144] on span "ヒートマップを見る" at bounding box center [898, 147] width 109 height 35
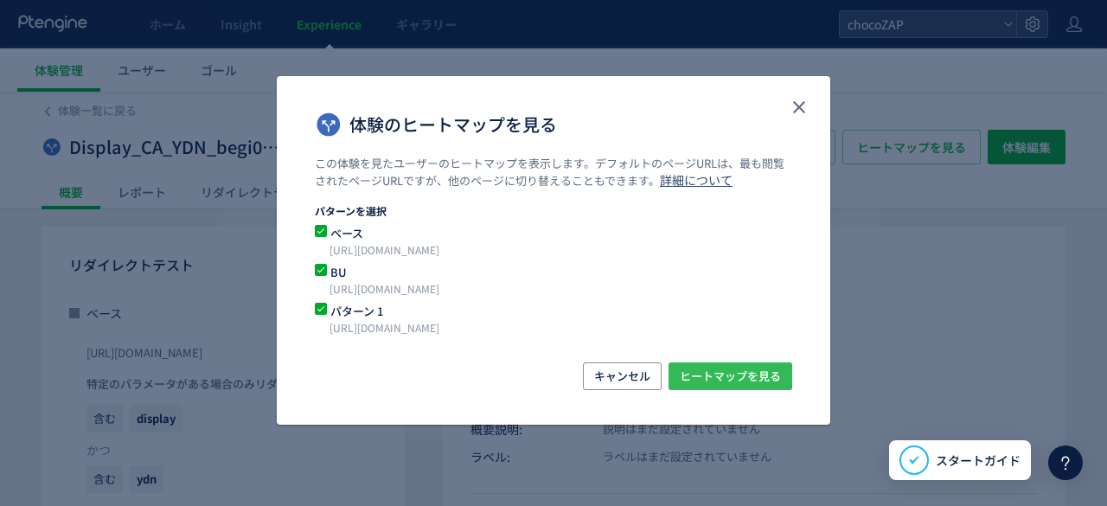
click at [768, 362] on span "ヒートマップを見る" at bounding box center [730, 376] width 101 height 28
drag, startPoint x: 687, startPoint y: 380, endPoint x: 681, endPoint y: 405, distance: 25.6
click at [676, 411] on div "体験のヒートマップを見る この体験を見たユーザーのヒートマップを表示します。デフォルトのページURLは、最も閲覧されたページURLですが、他のページに切り替え…" at bounding box center [553, 250] width 553 height 348
click at [719, 369] on span "ヒートマップを見る" at bounding box center [730, 376] width 101 height 28
click at [626, 379] on span "キャンセル" at bounding box center [622, 376] width 56 height 28
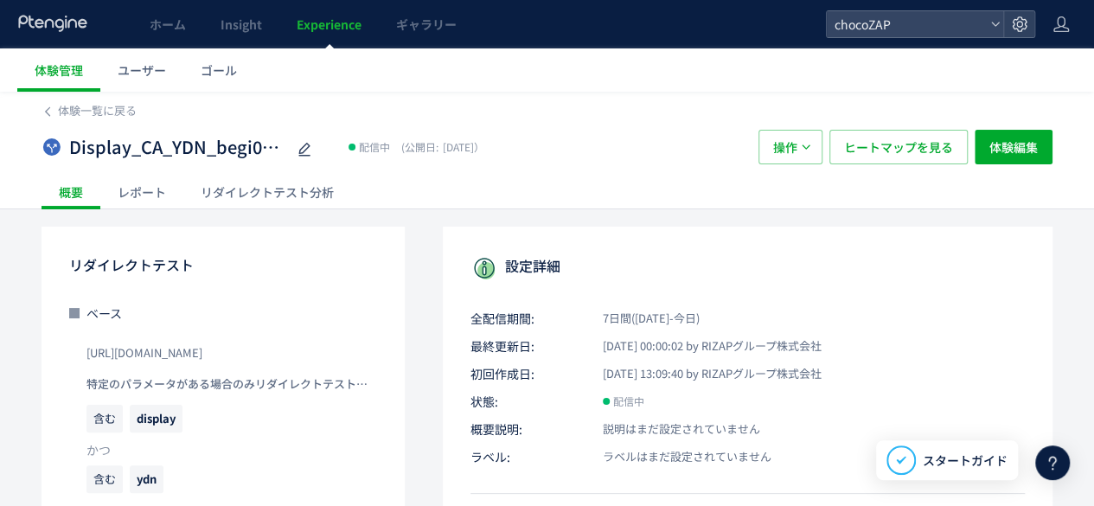
click at [240, 195] on div "リダイレクトテスト分析" at bounding box center [267, 192] width 168 height 35
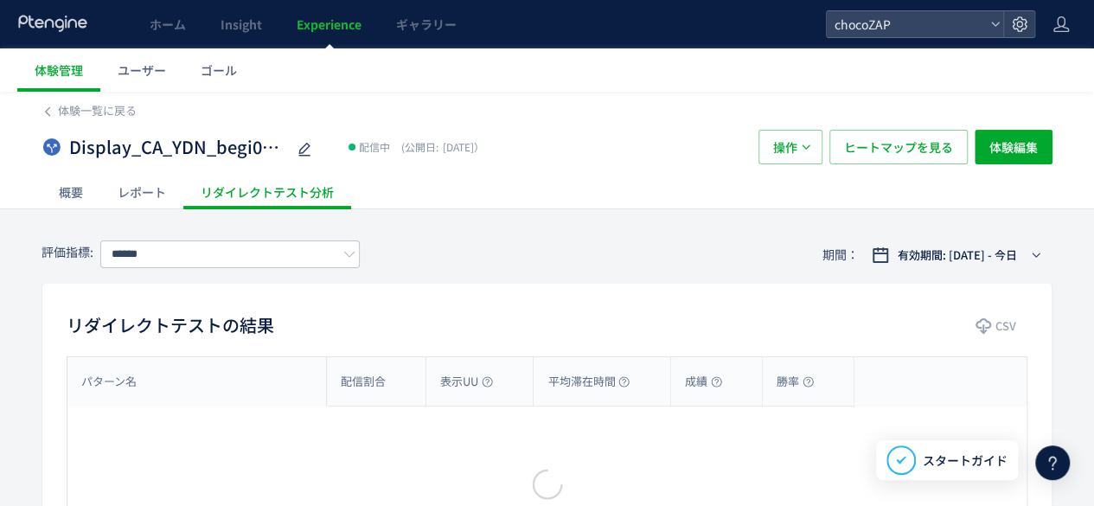
type input "**********"
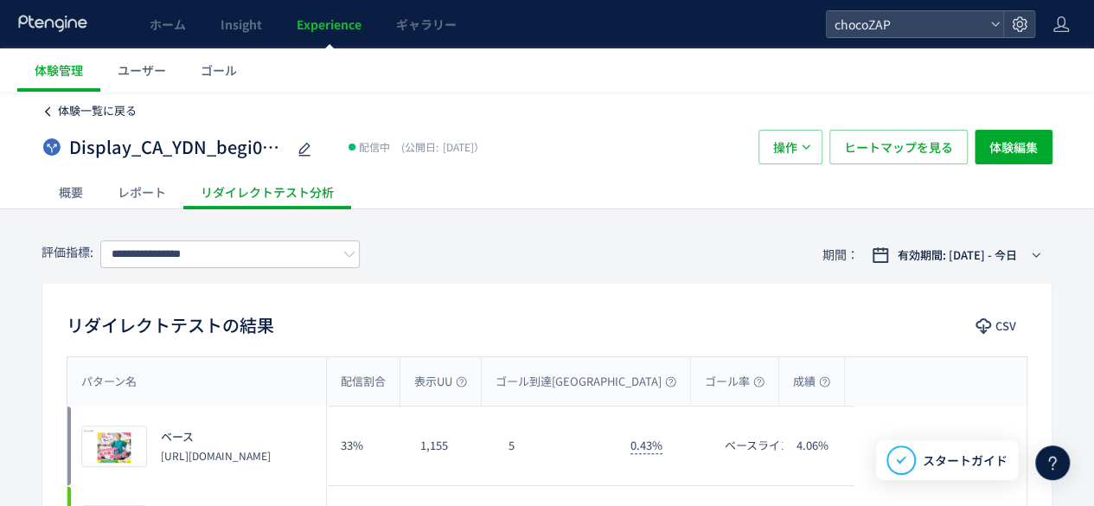
click at [56, 117] on link "体験一覧に戻る" at bounding box center [89, 111] width 95 height 16
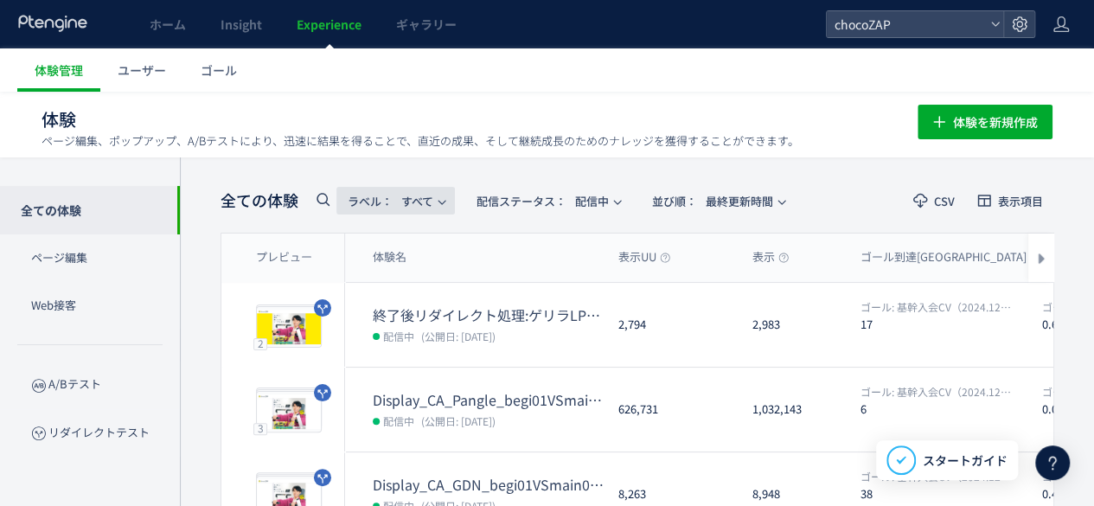
click at [413, 196] on span "ラベル： すべて" at bounding box center [391, 201] width 86 height 29
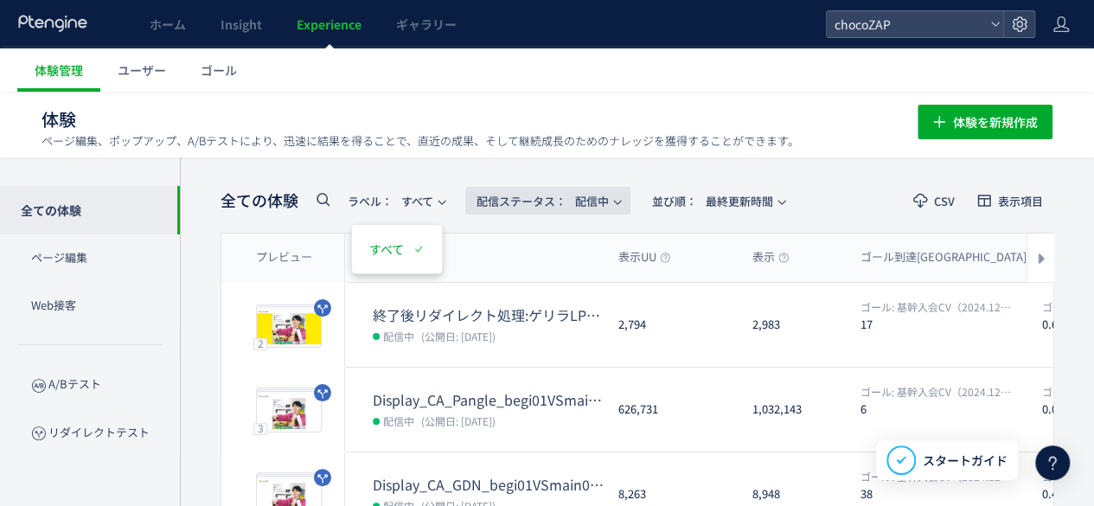
click at [609, 188] on span "配信ステータス​： 配信中" at bounding box center [542, 201] width 132 height 29
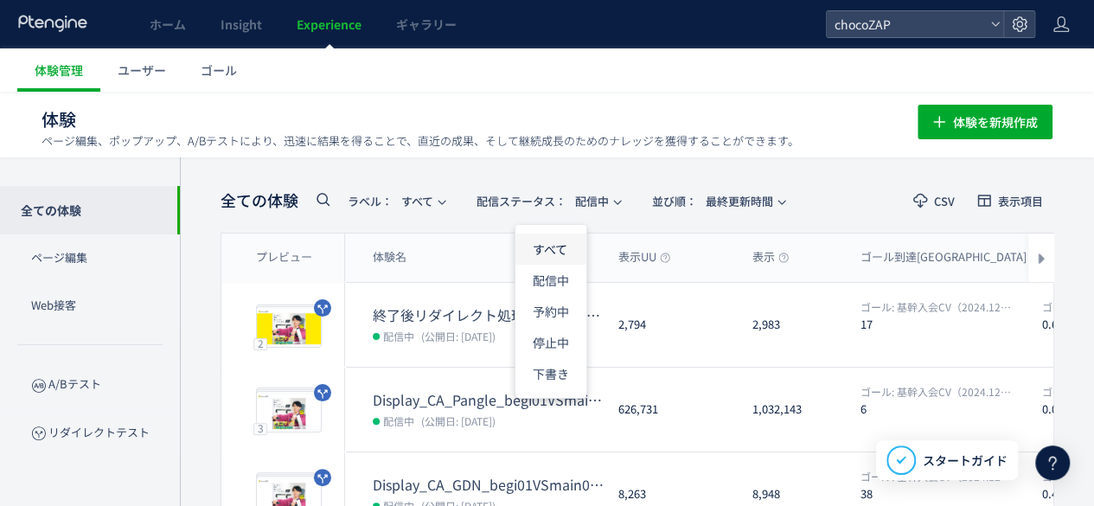
click at [539, 250] on li "すべて" at bounding box center [550, 248] width 71 height 31
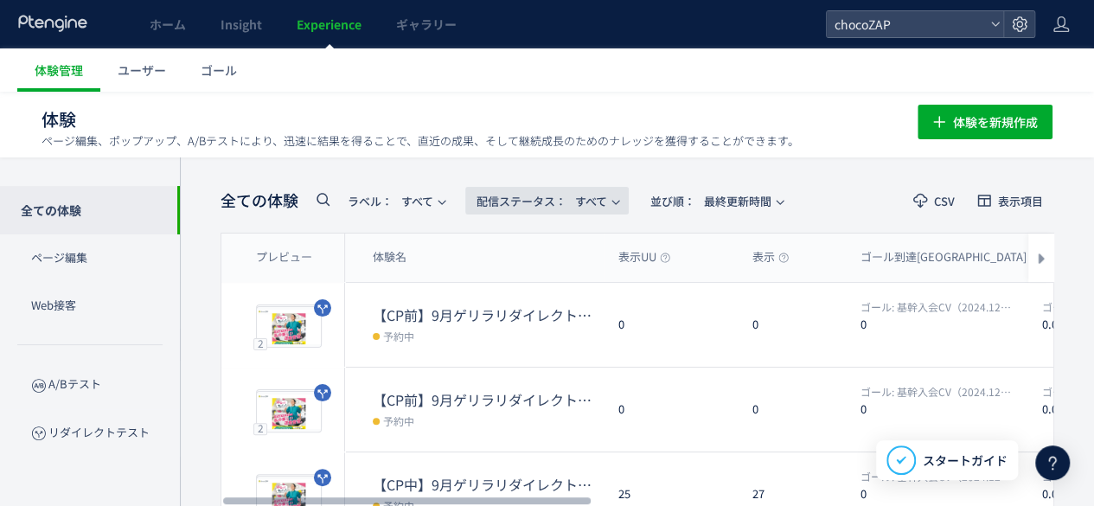
click at [560, 189] on span "配信ステータス​： すべて" at bounding box center [541, 201] width 131 height 29
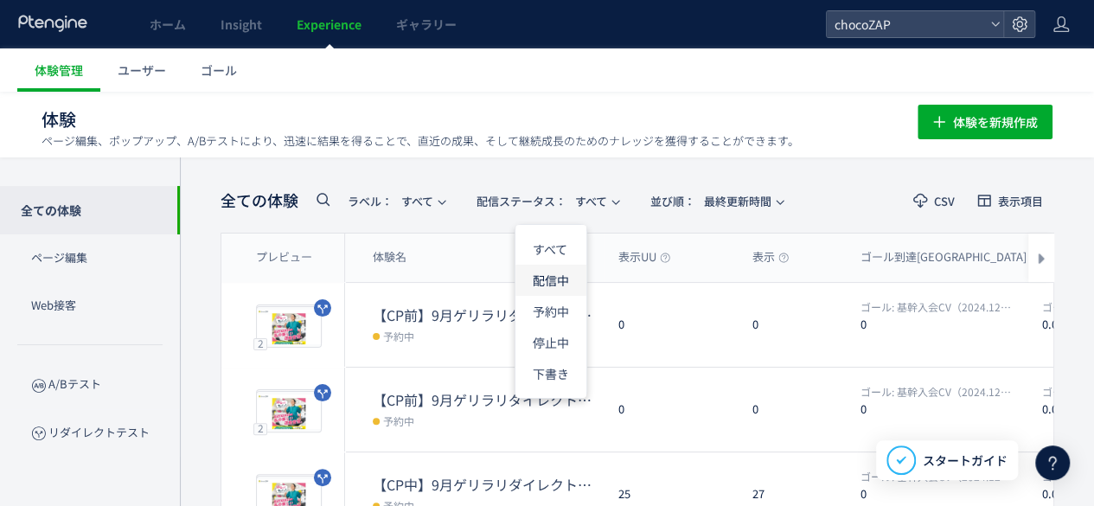
click at [565, 285] on li "配信中" at bounding box center [550, 280] width 71 height 31
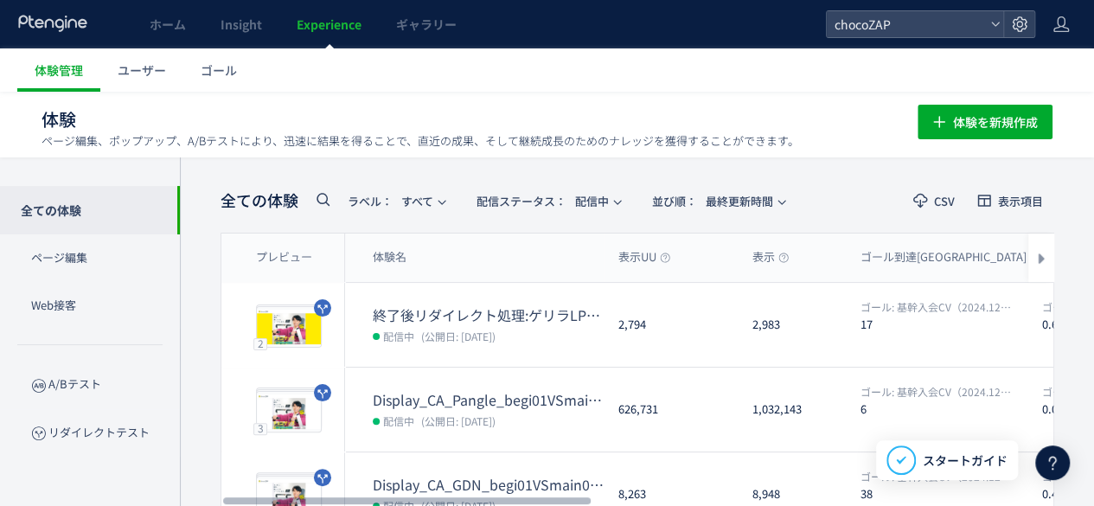
scroll to position [259, 0]
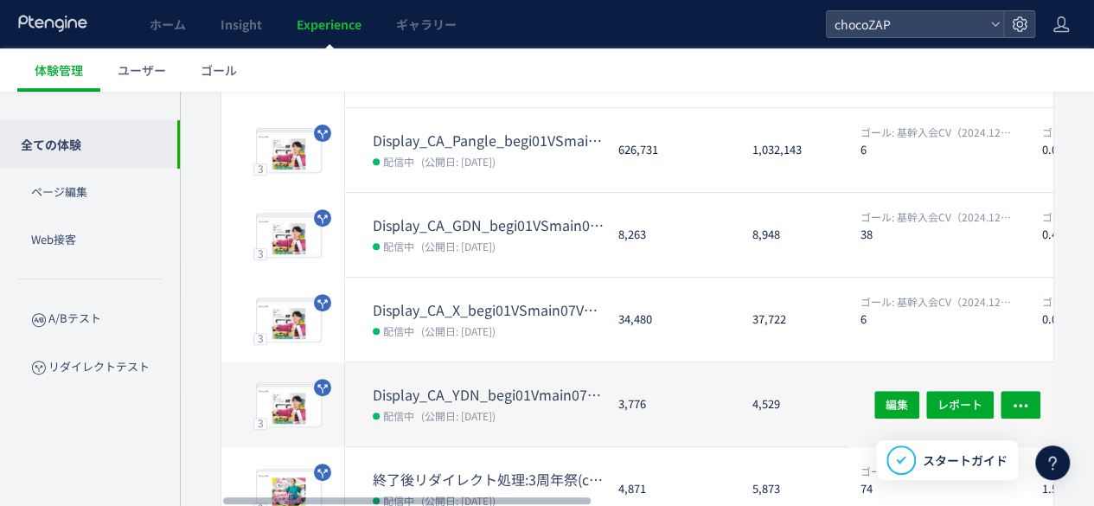
click at [521, 388] on dt "Display_CA_YDN_begi01Vmain07VSmain07a" at bounding box center [489, 395] width 232 height 20
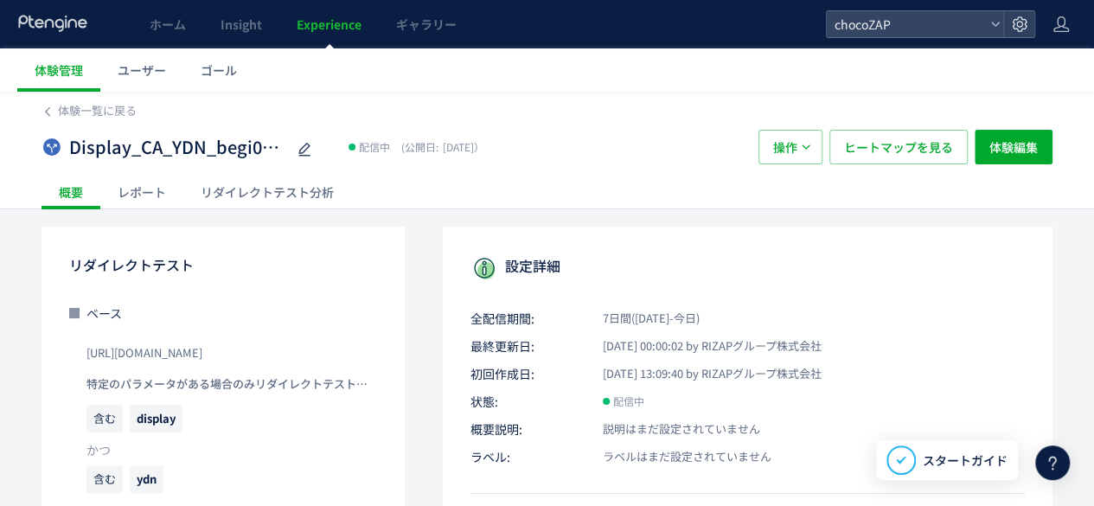
click at [299, 201] on div "リダイレクトテスト分析" at bounding box center [267, 192] width 168 height 35
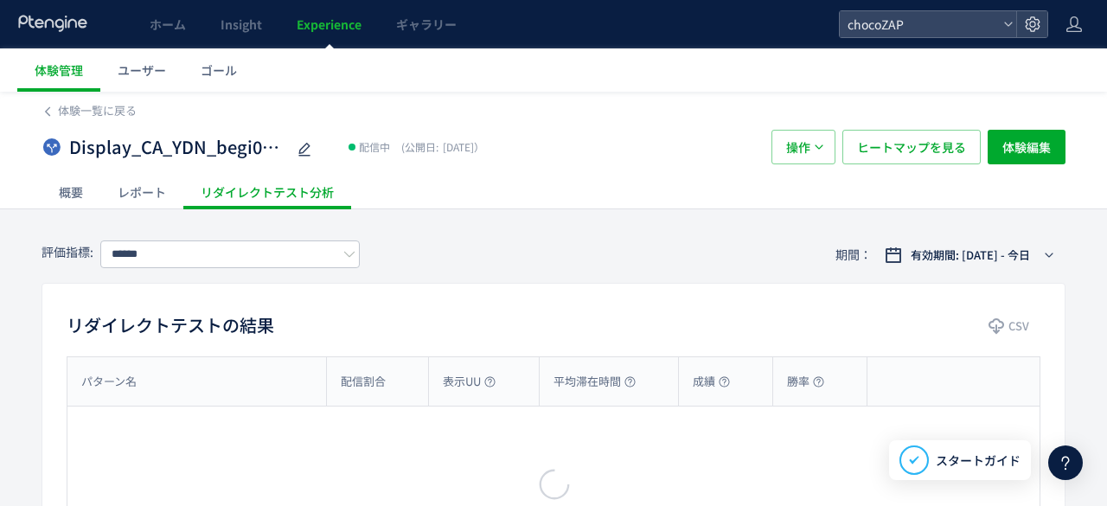
type input "**********"
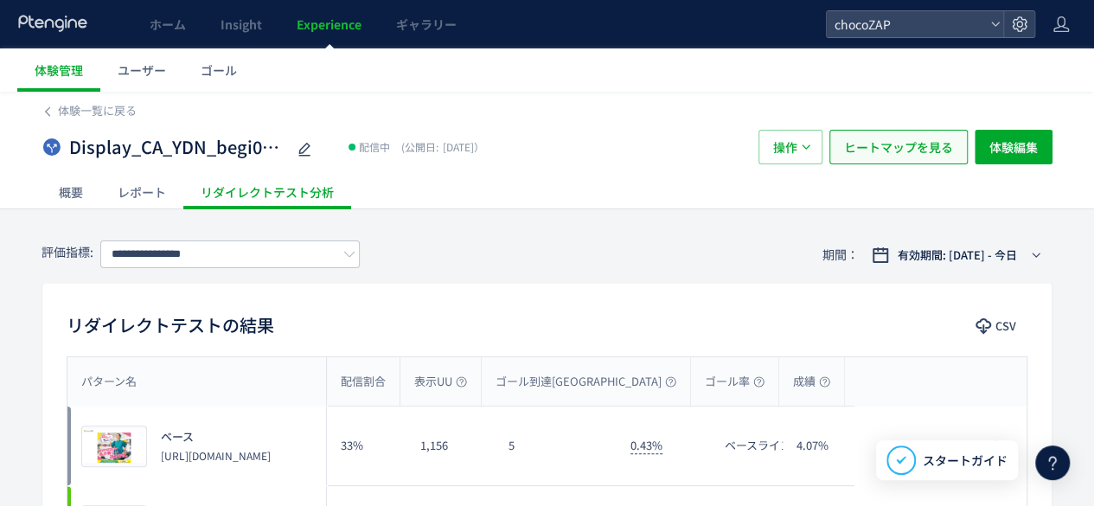
click at [911, 150] on span "ヒートマップを見る" at bounding box center [898, 147] width 109 height 35
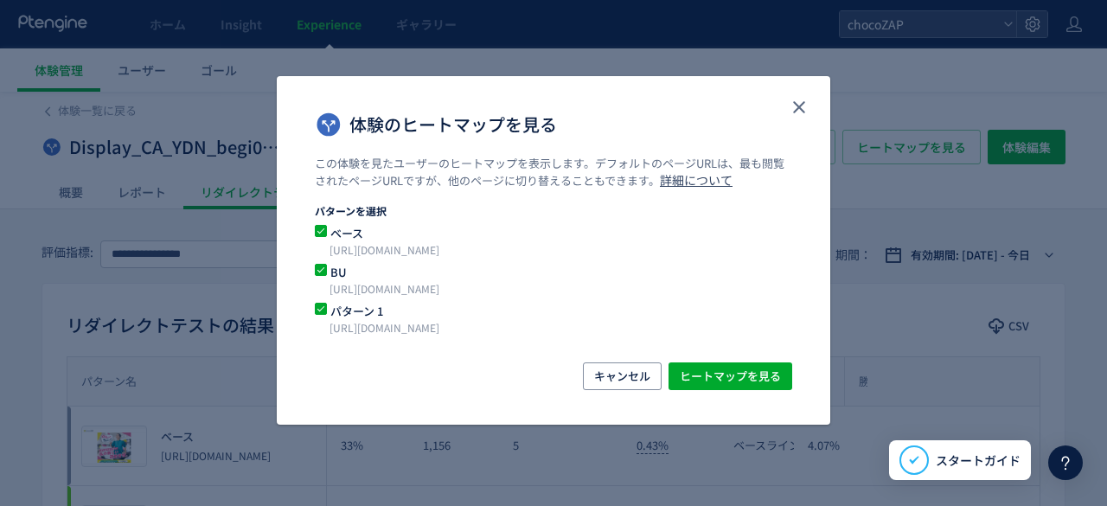
click at [700, 361] on div "この体験を見たユーザーのヒートマップを表示します。デフォルトのページURLは、最も閲覧されたページURLですが、他のページに切り替えることもできます。 詳細に…" at bounding box center [553, 259] width 553 height 207
click at [700, 362] on button "ヒートマップを見る" at bounding box center [730, 376] width 124 height 28
click at [801, 113] on icon "close" at bounding box center [799, 107] width 21 height 21
